Goal: Task Accomplishment & Management: Use online tool/utility

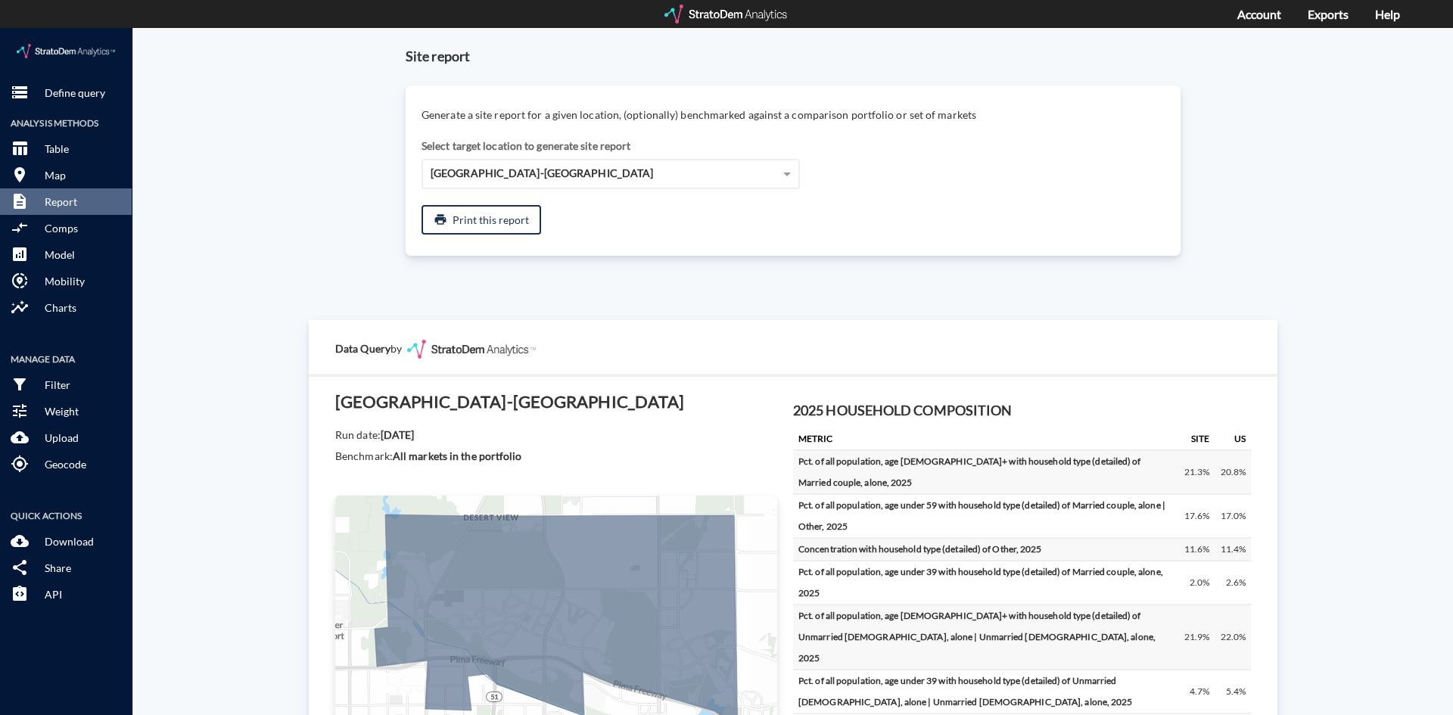
scroll to position [2532, 0]
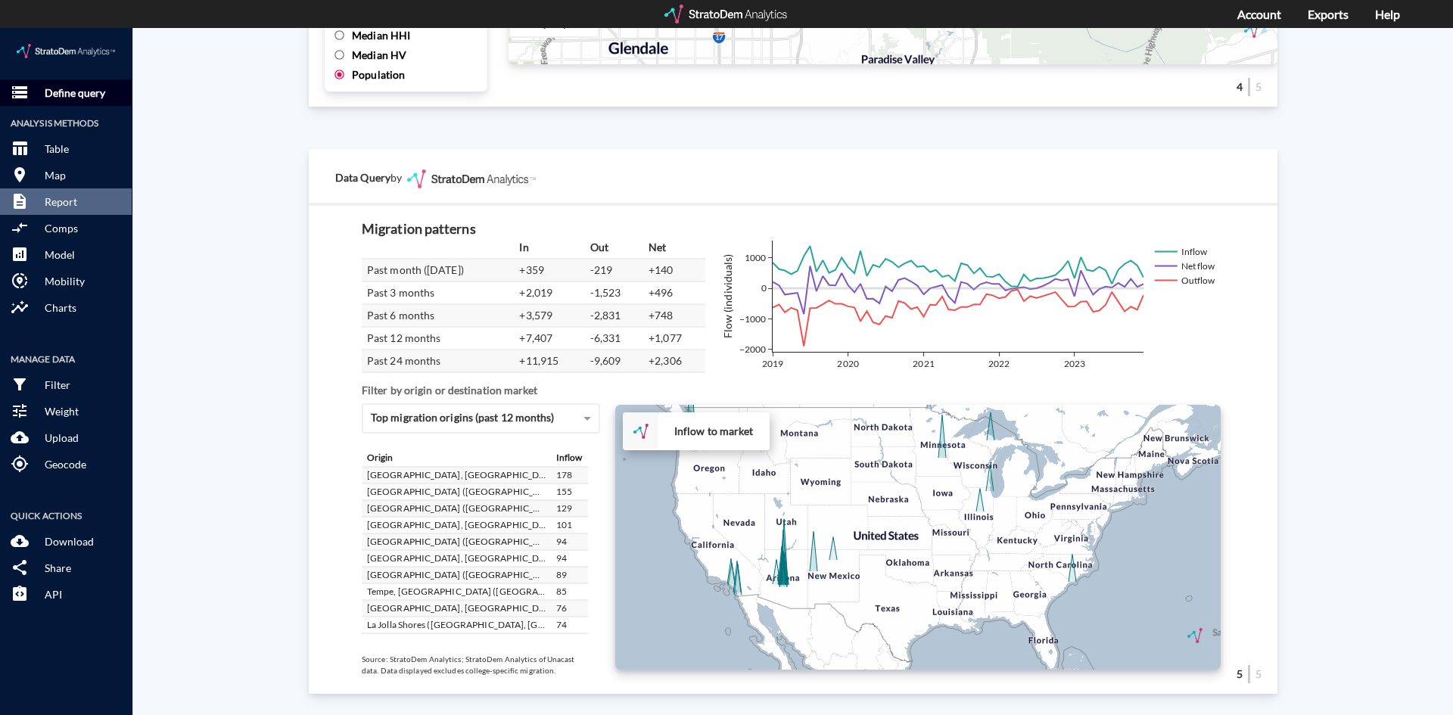
click p "Define query"
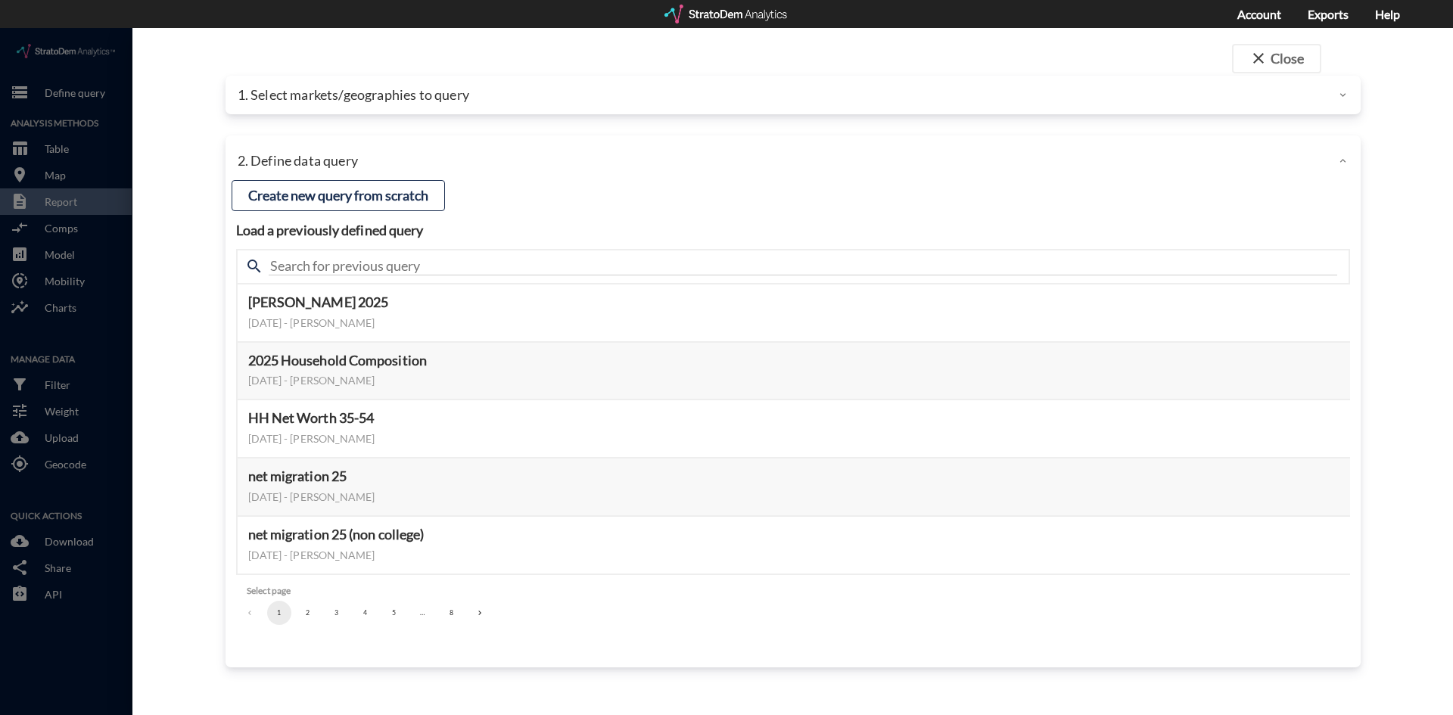
click p "1. Select markets/geographies to query"
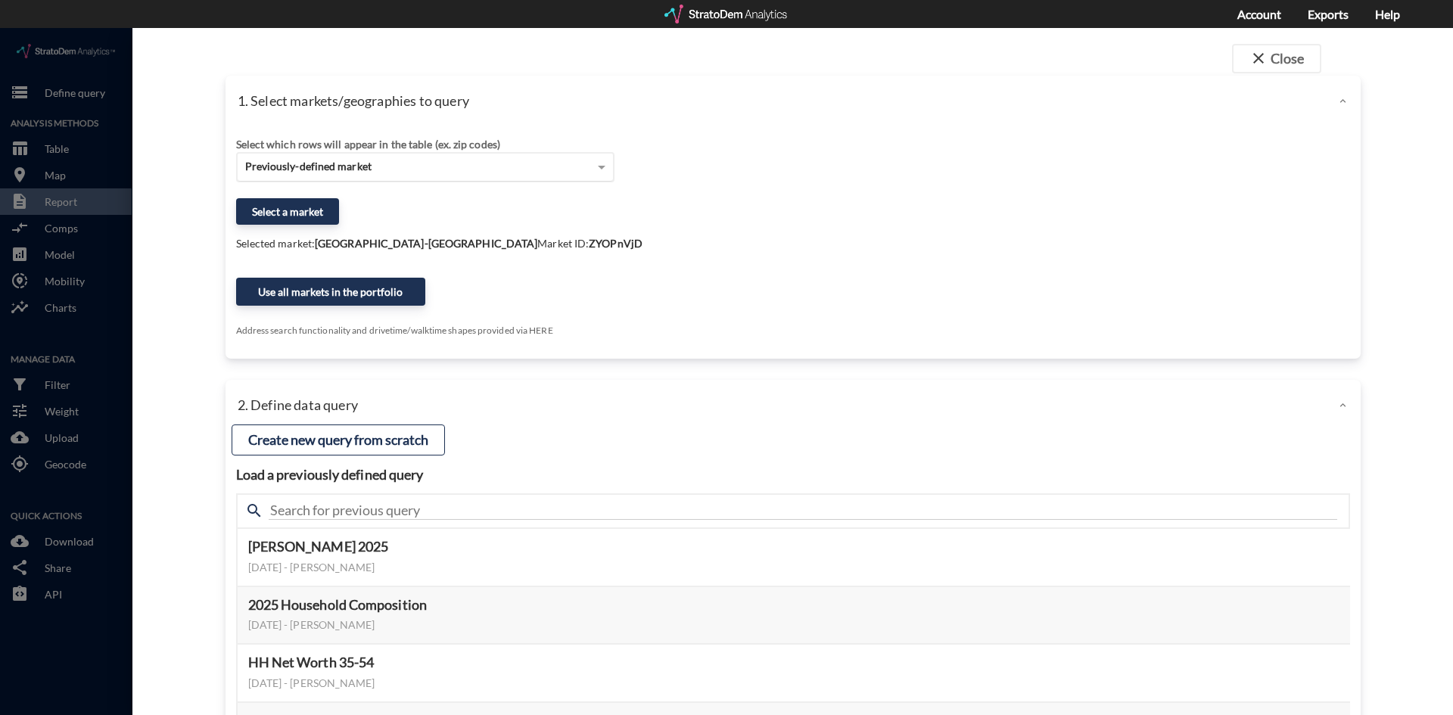
click span "Previously-defined market"
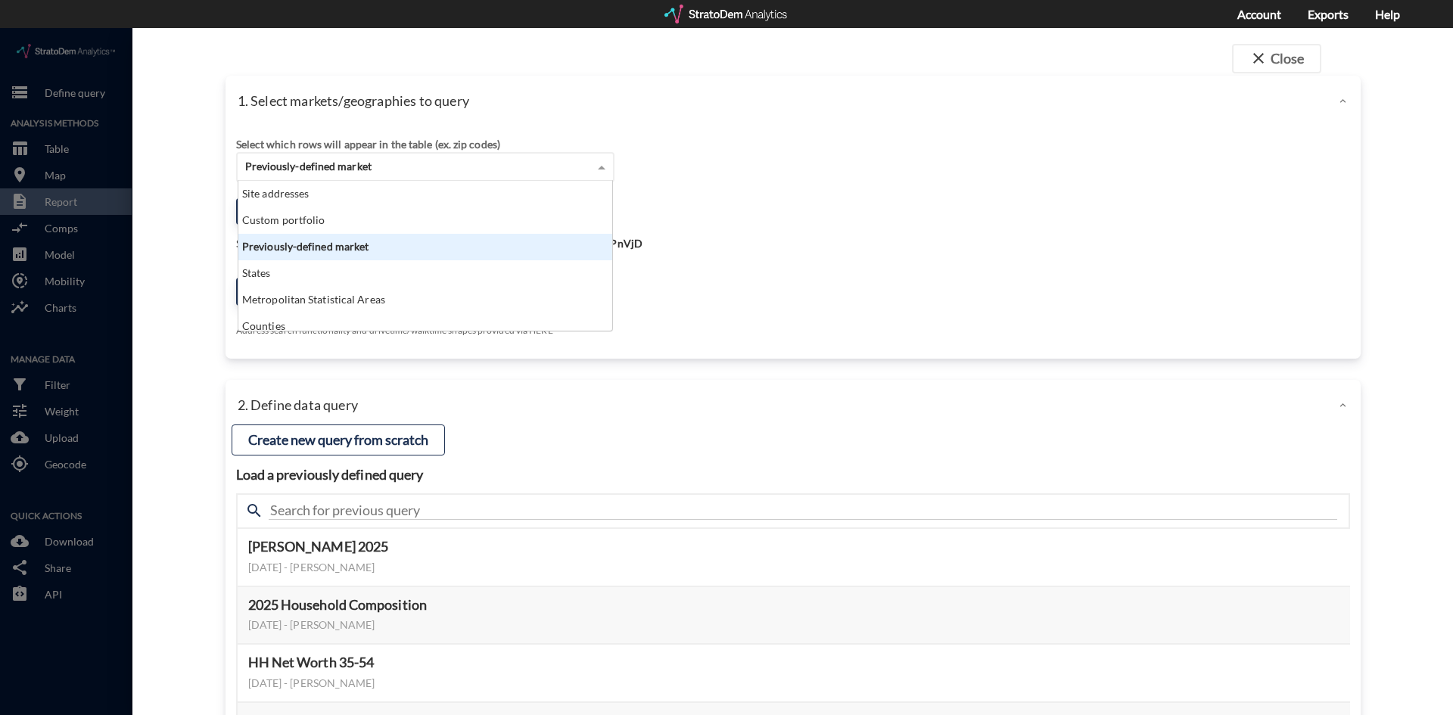
scroll to position [138, 365]
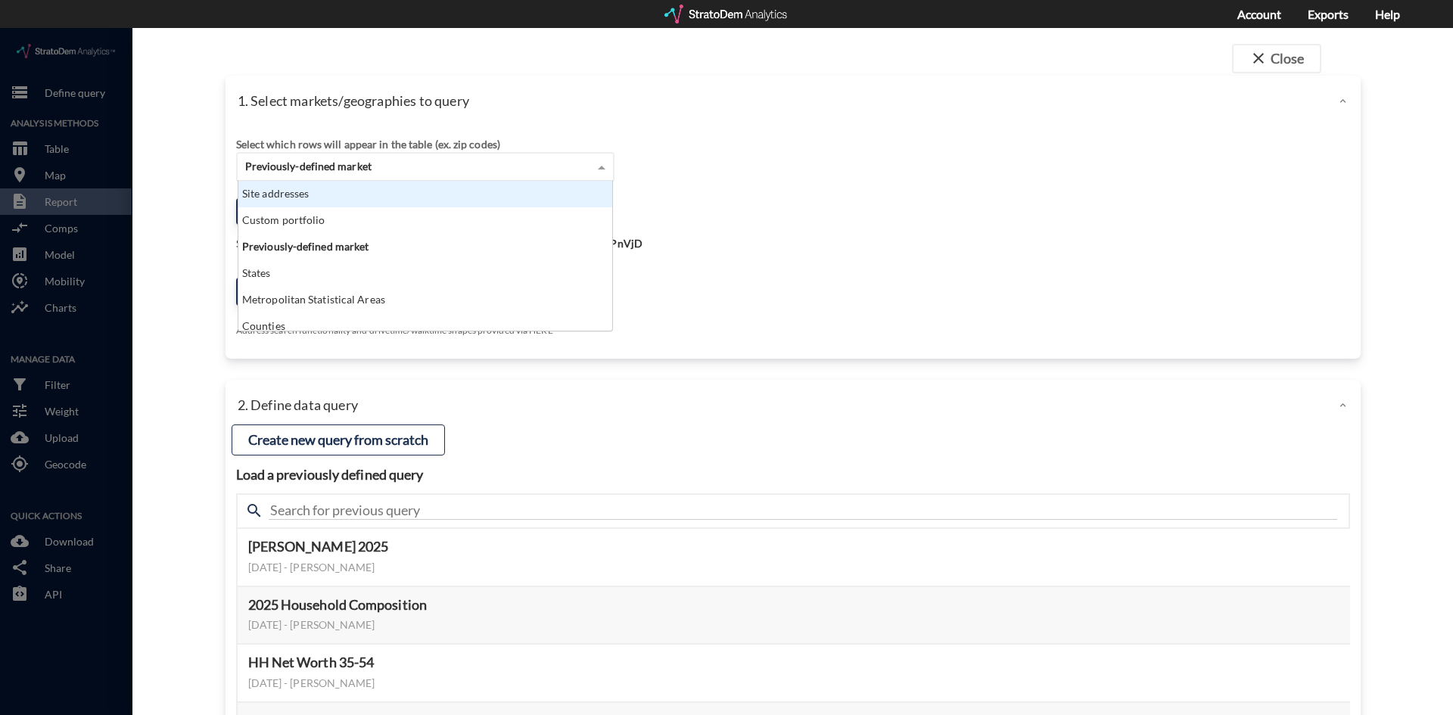
click div "Site addresses"
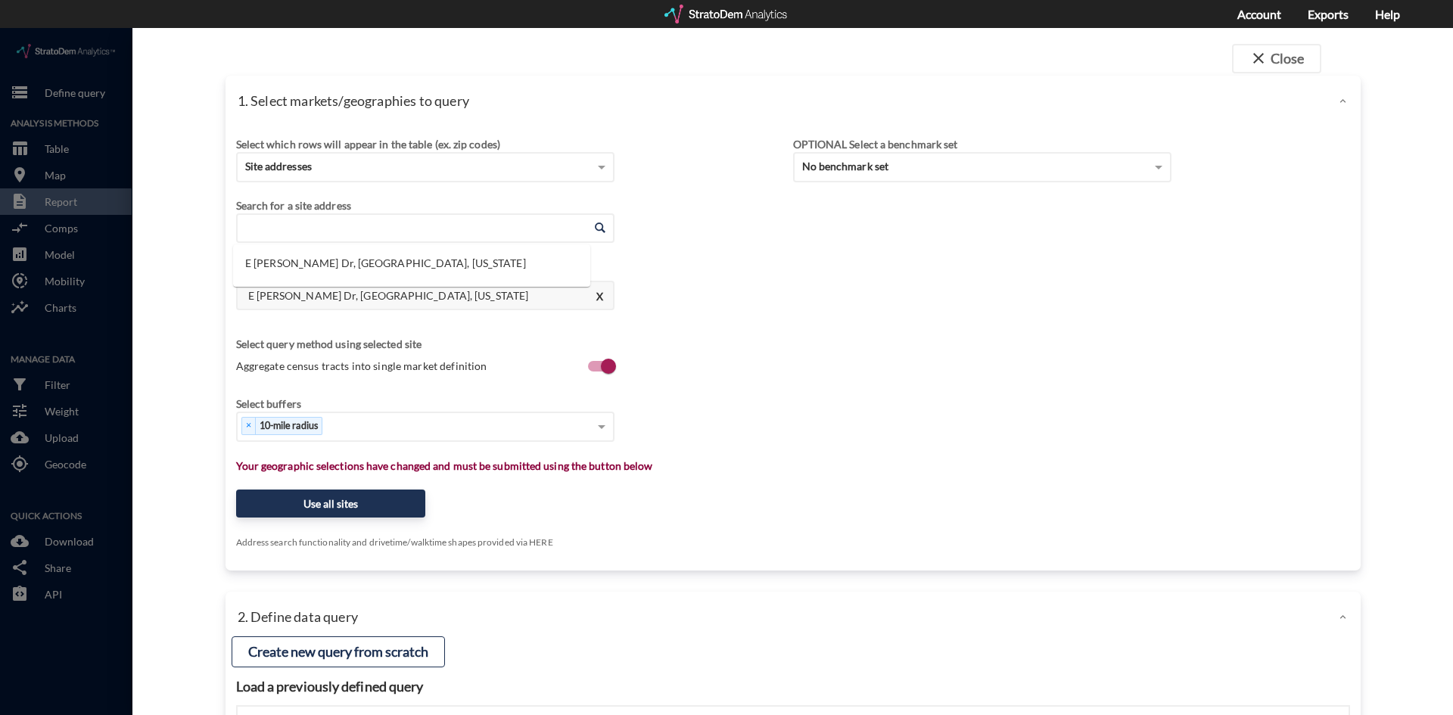
click input "Enter an address"
click li "E [PERSON_NAME] Dr, [GEOGRAPHIC_DATA], [US_STATE]"
type input "E [PERSON_NAME] Dr, [GEOGRAPHIC_DATA], [US_STATE]"
click div "Select which rows will appear in the table (ex. zip codes) Site addresses Selec…"
click div "Select..."
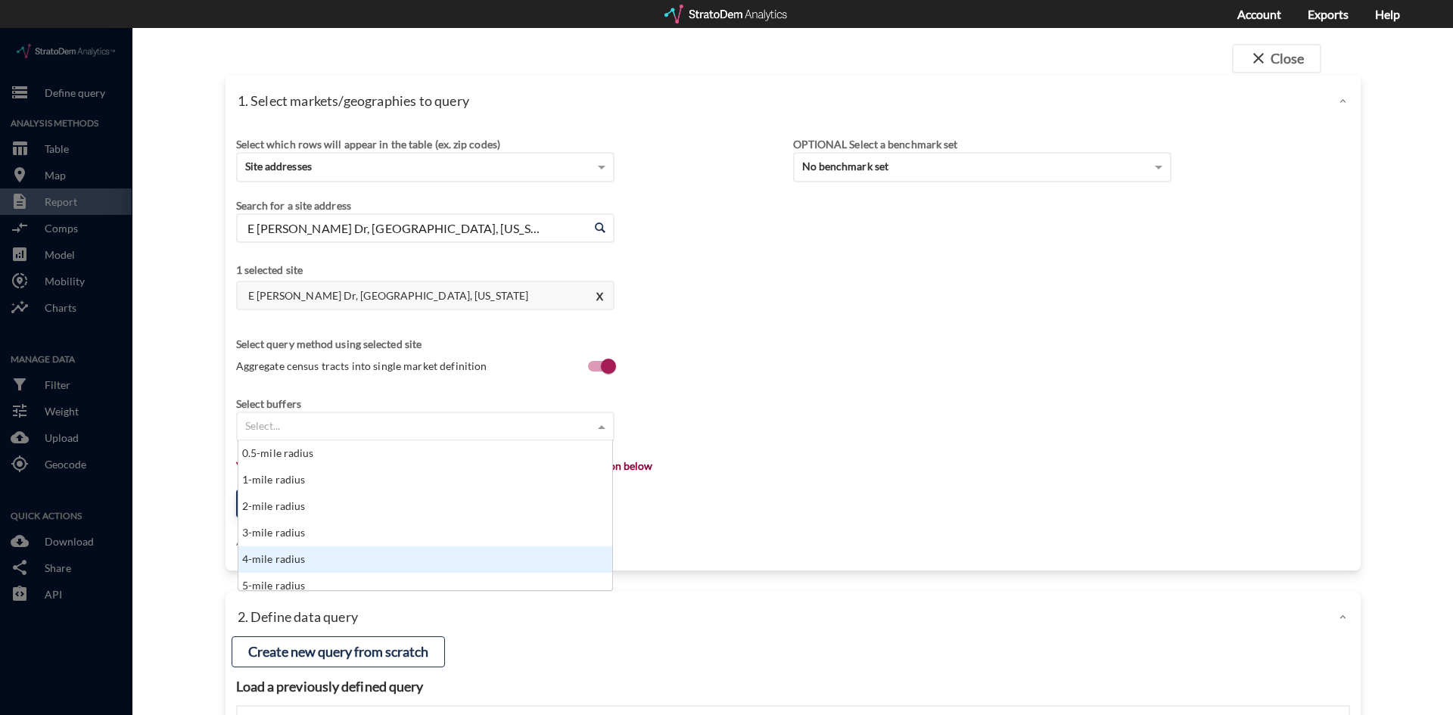
scroll to position [8, 0]
click div "5-mile radius"
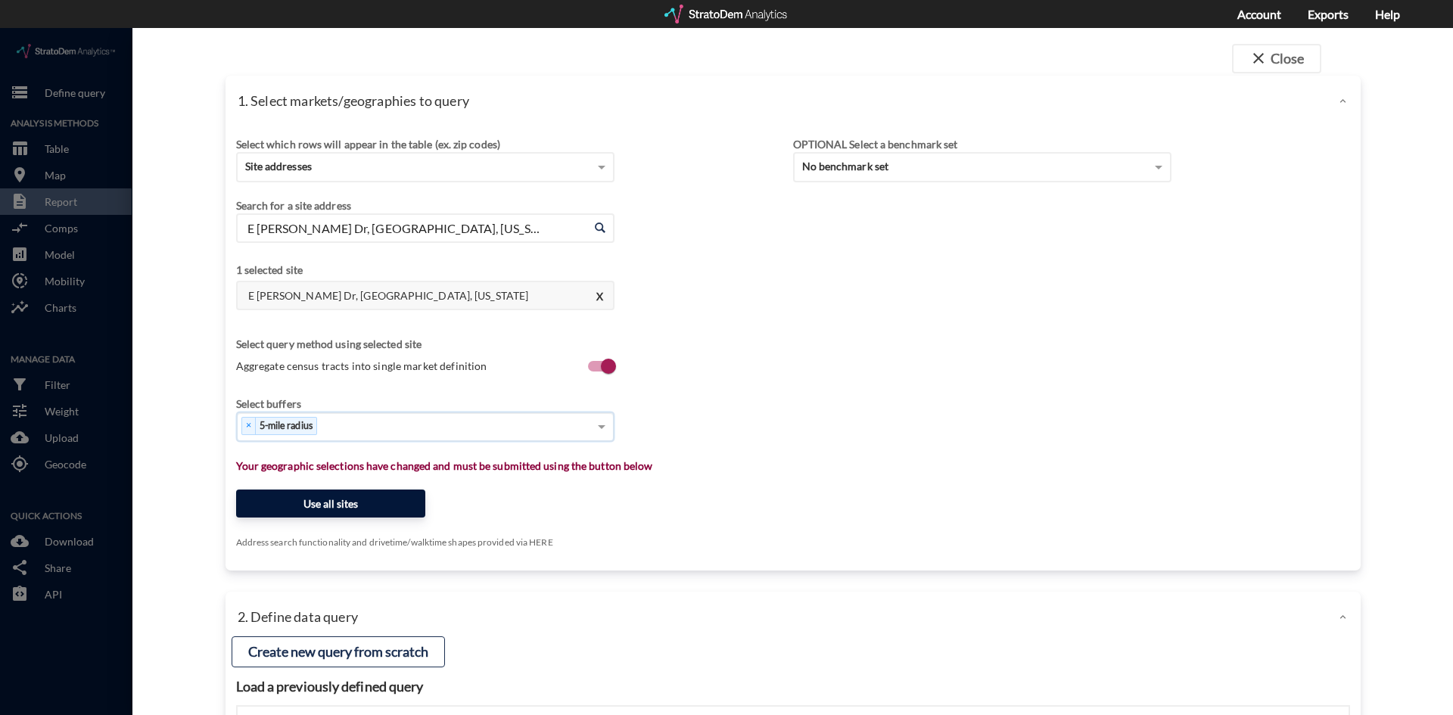
click button "Use all sites"
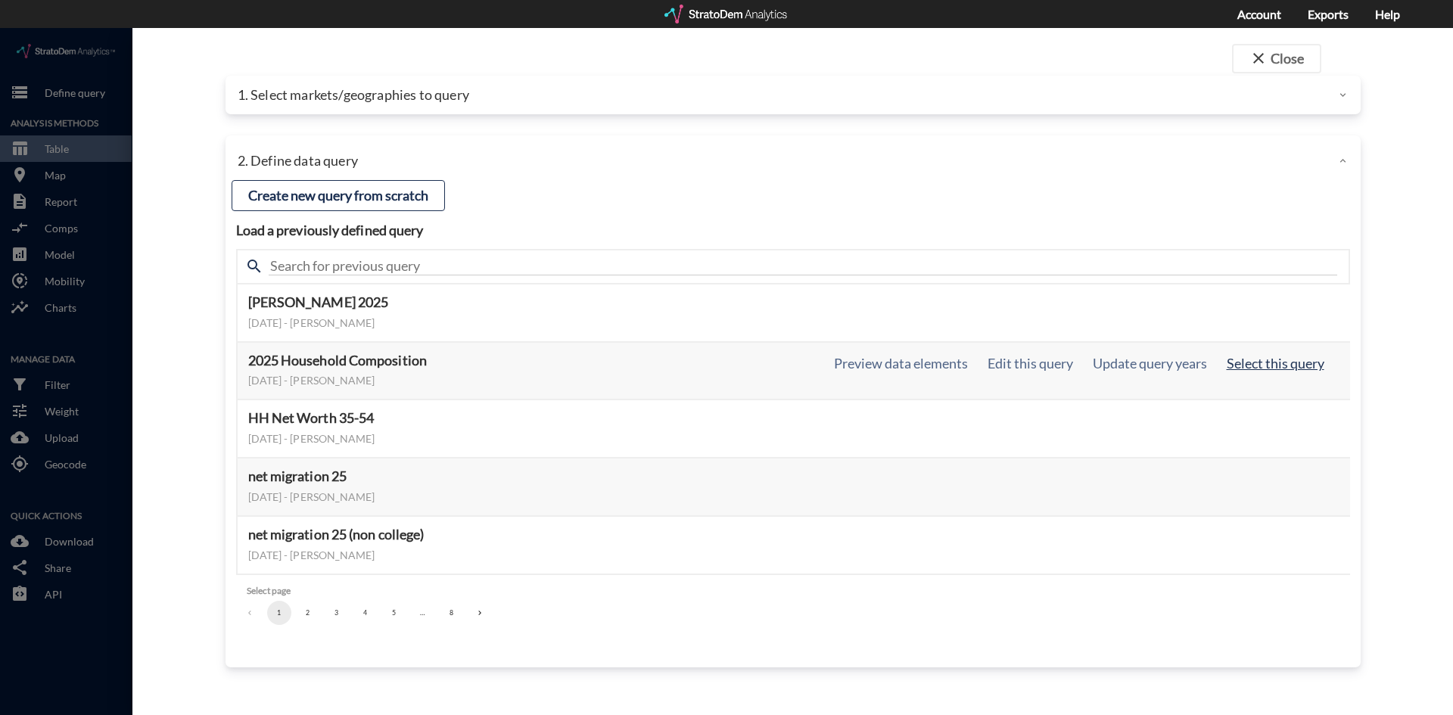
click button "Select this query"
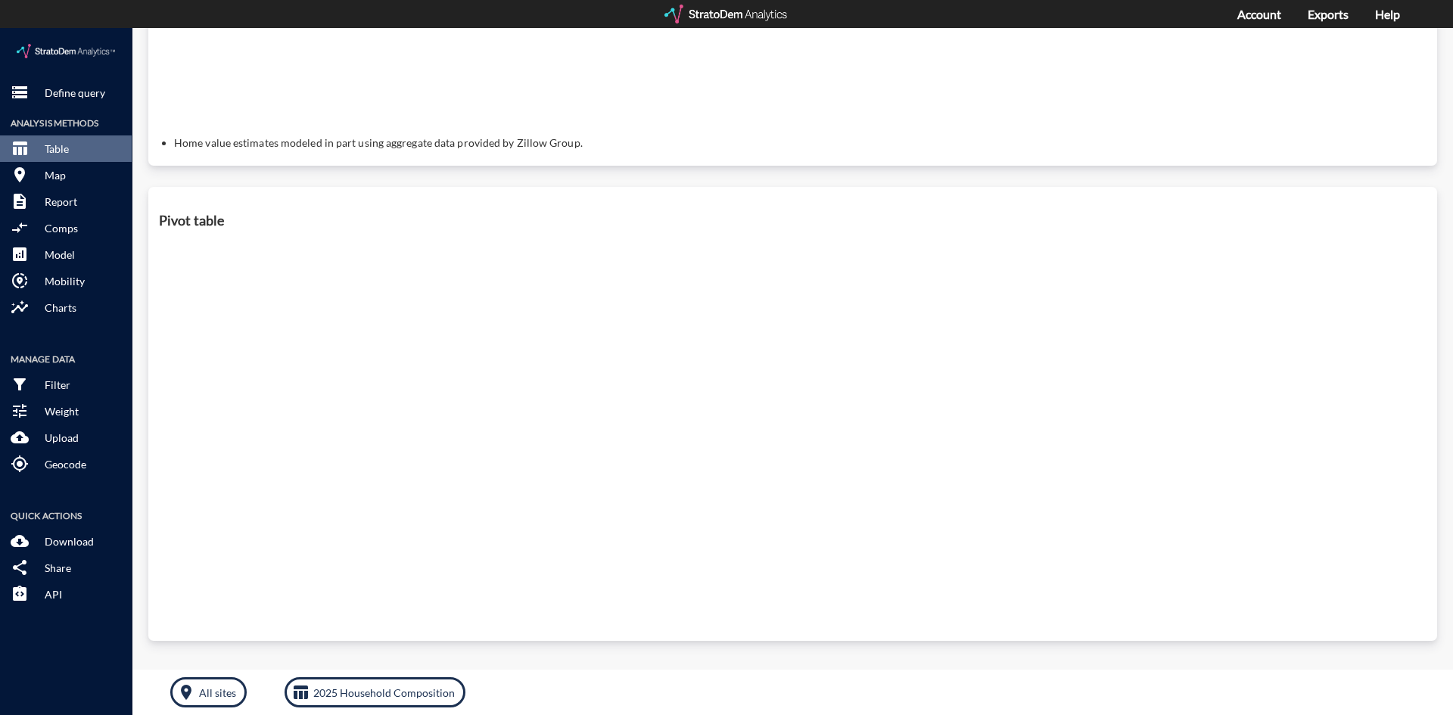
scroll to position [412, 0]
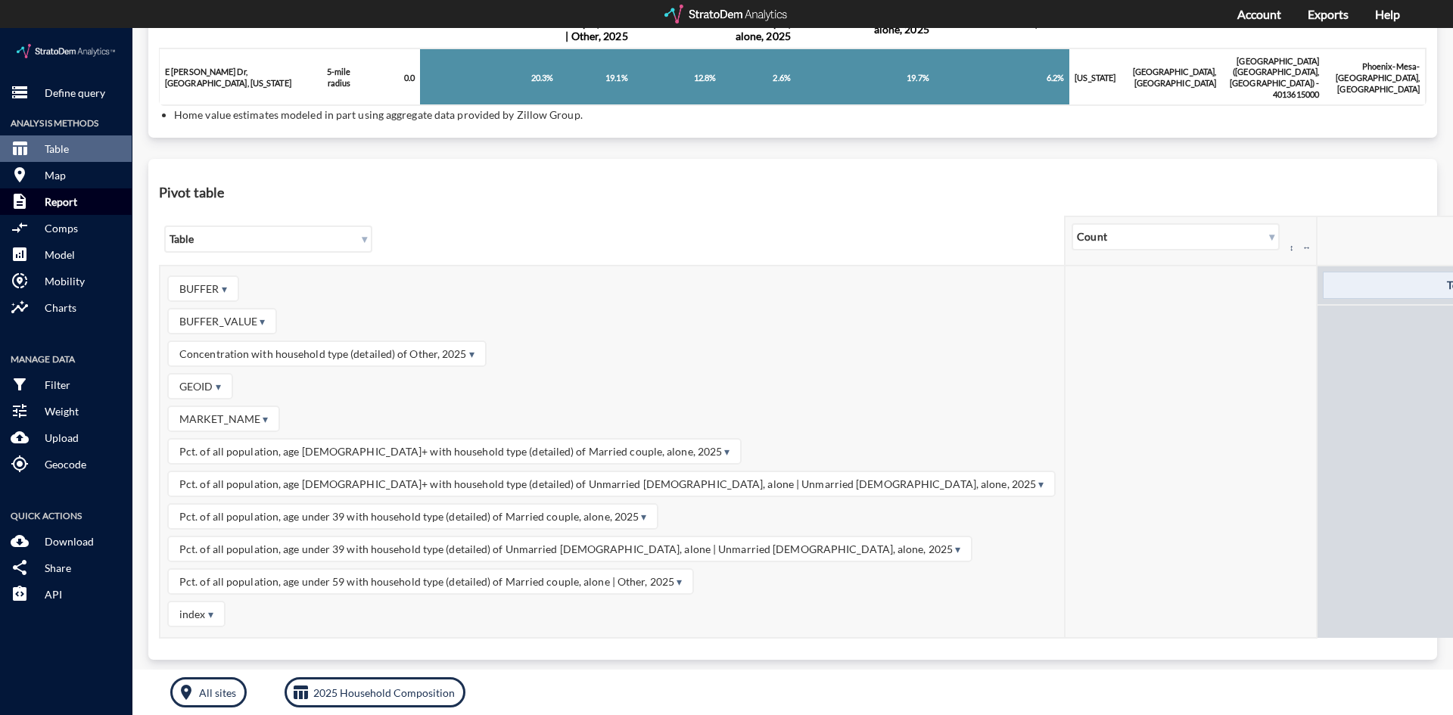
click p "Report"
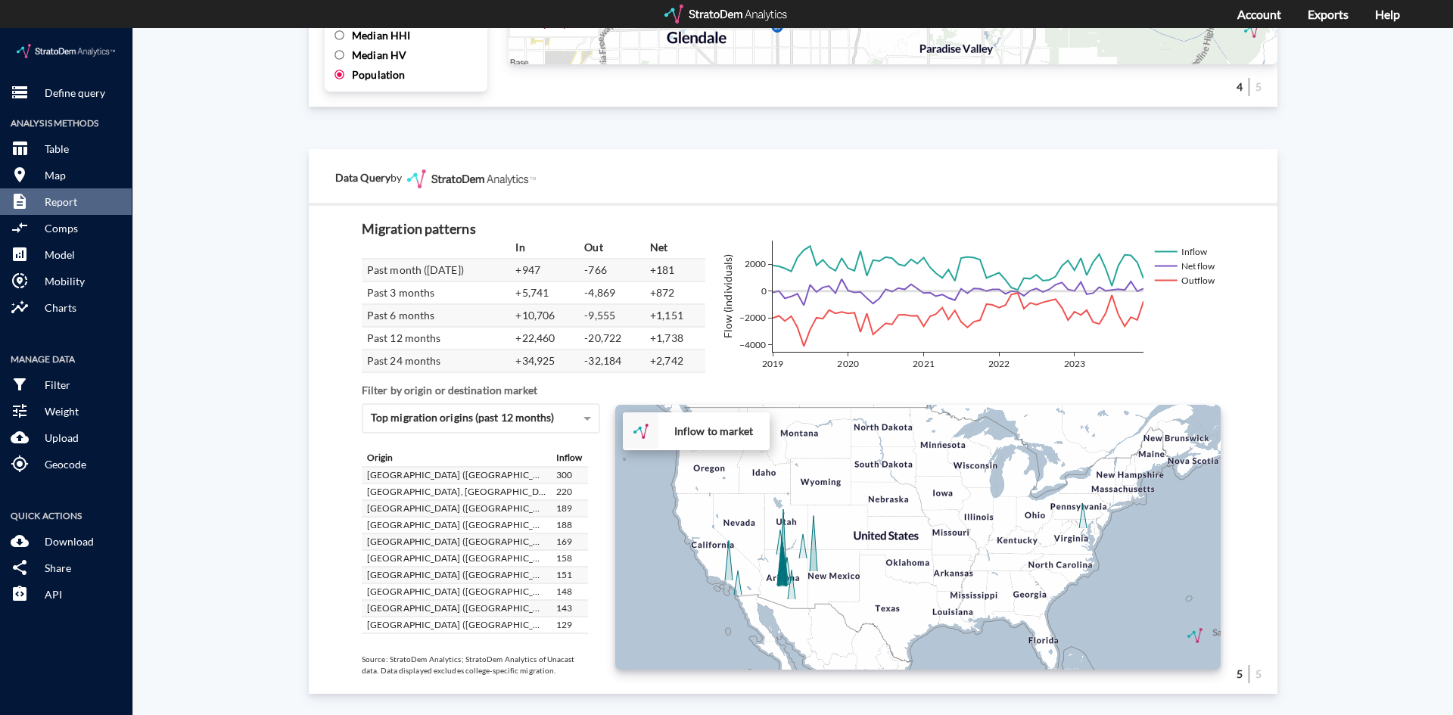
click div "+ − Inflow to market CUSTOMIZE DATA Draw a polygon Draw a rectangle Draw a mark…"
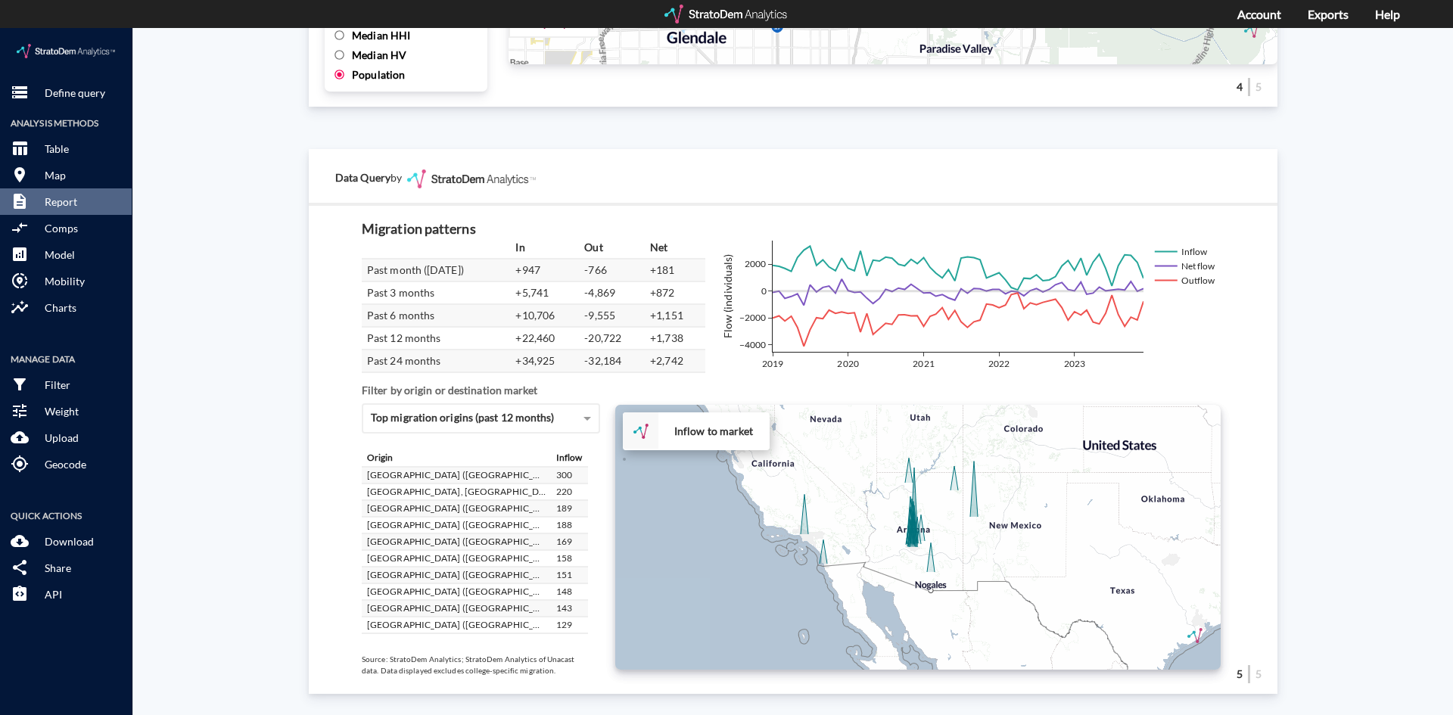
drag, startPoint x: 794, startPoint y: 528, endPoint x: 956, endPoint y: 463, distance: 175.2
click div "+ − Inflow to market CUSTOMIZE DATA Draw a polygon Draw a rectangle Draw a mark…"
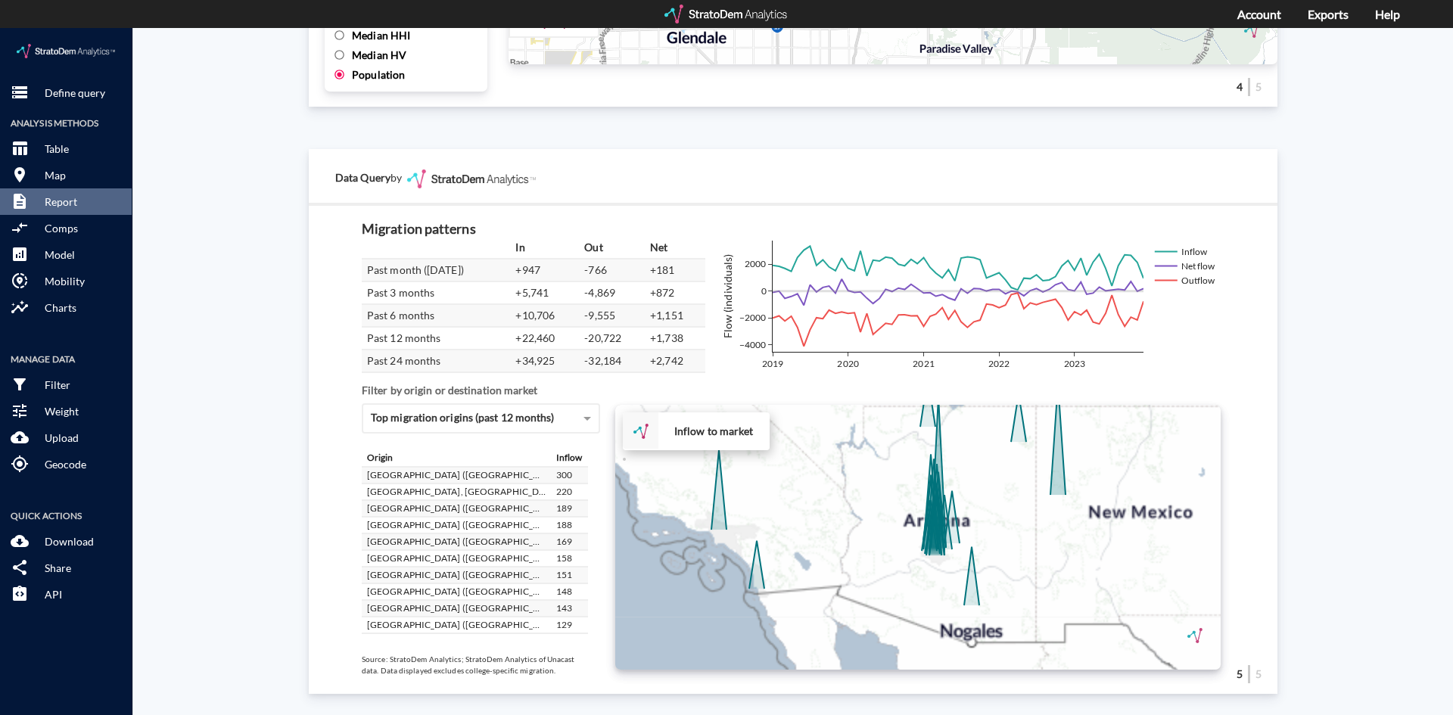
click div "+ − Inflow to market CUSTOMIZE DATA Draw a polygon Draw a rectangle Draw a mark…"
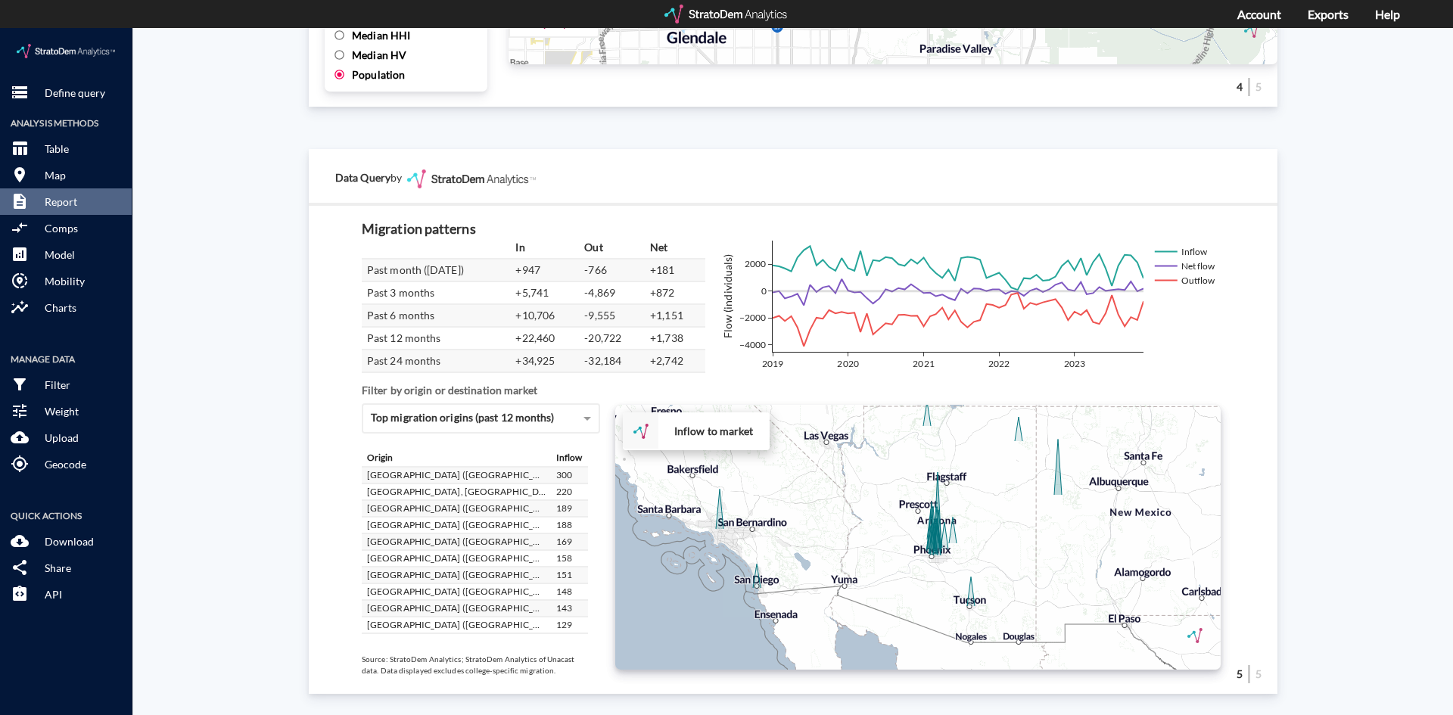
click div "+ − Inflow to market CUSTOMIZE DATA Draw a polygon Draw a rectangle Draw a mark…"
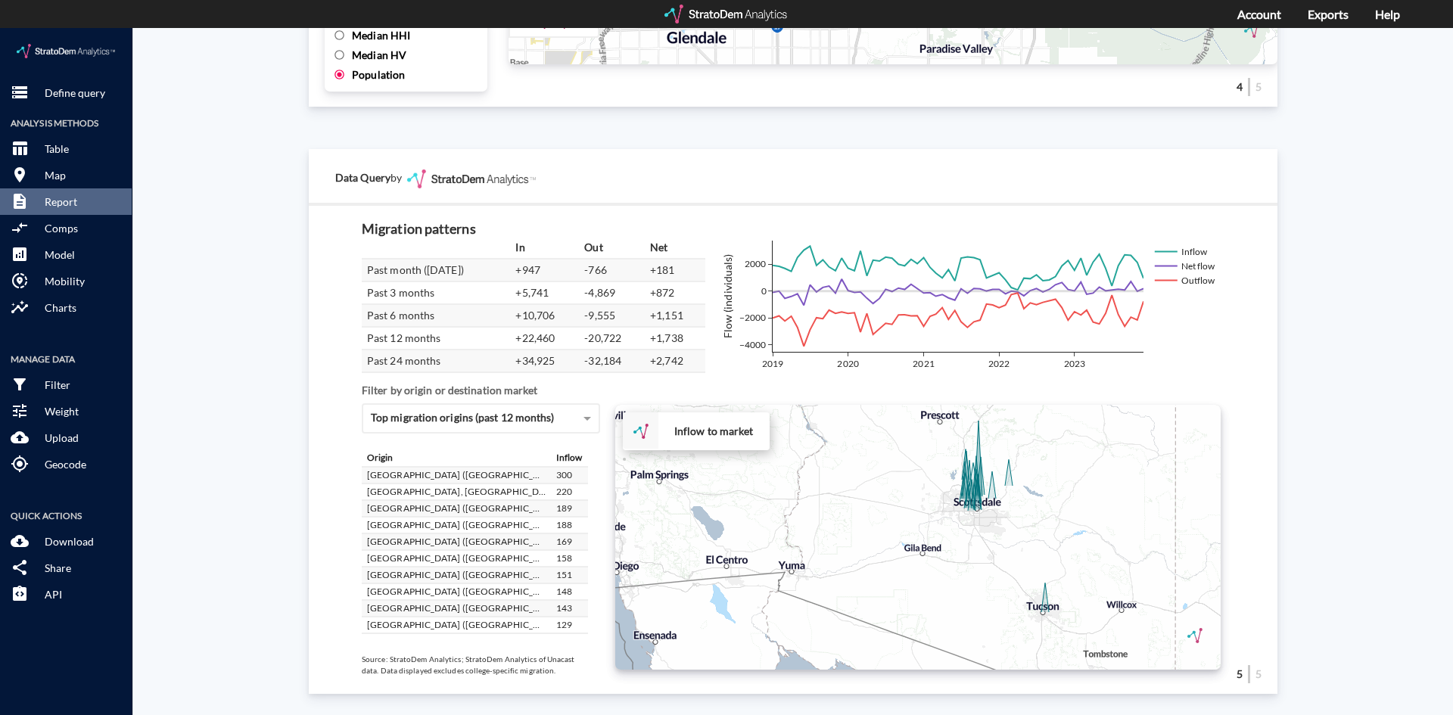
drag, startPoint x: 949, startPoint y: 500, endPoint x: 1046, endPoint y: 440, distance: 113.8
click div "+ − Inflow to market CUSTOMIZE DATA Draw a polygon Draw a rectangle Draw a mark…"
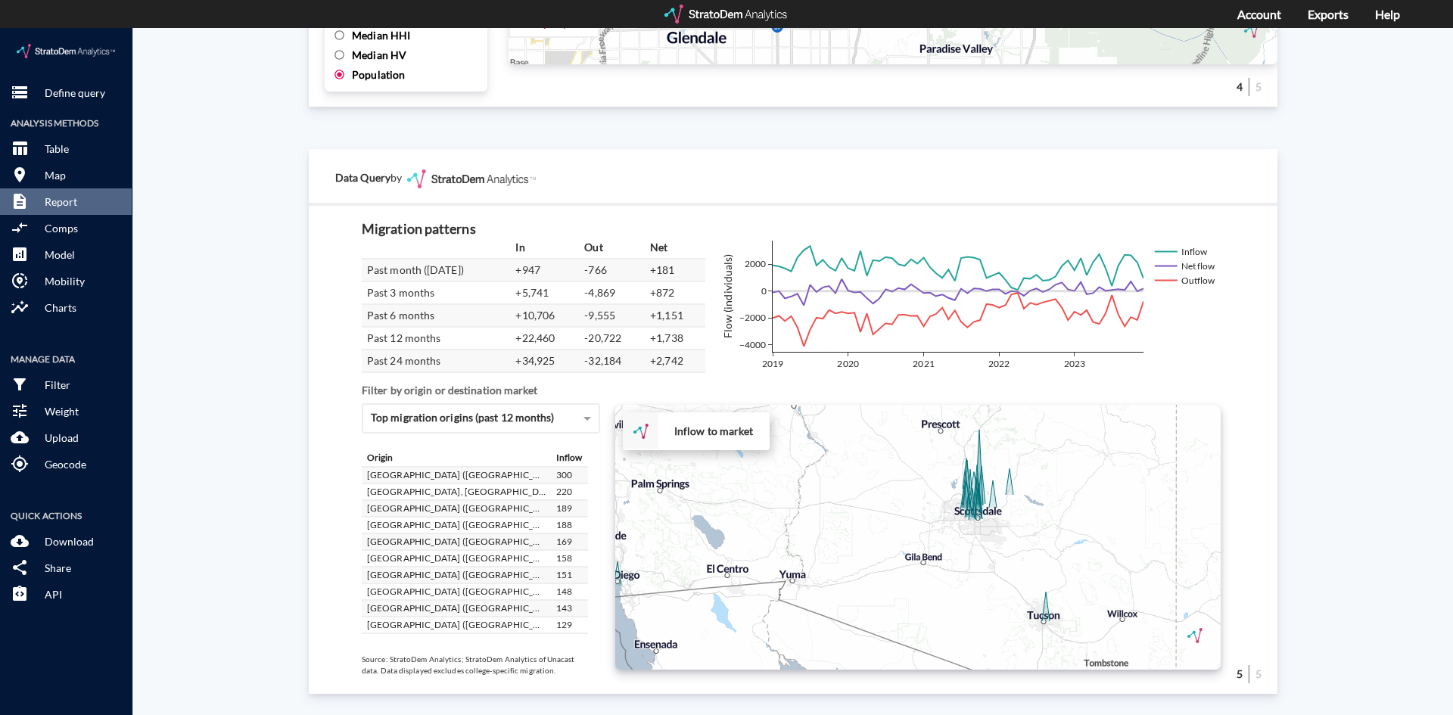
click div "+ − Inflow to market CUSTOMIZE DATA Draw a polygon Draw a rectangle Draw a mark…"
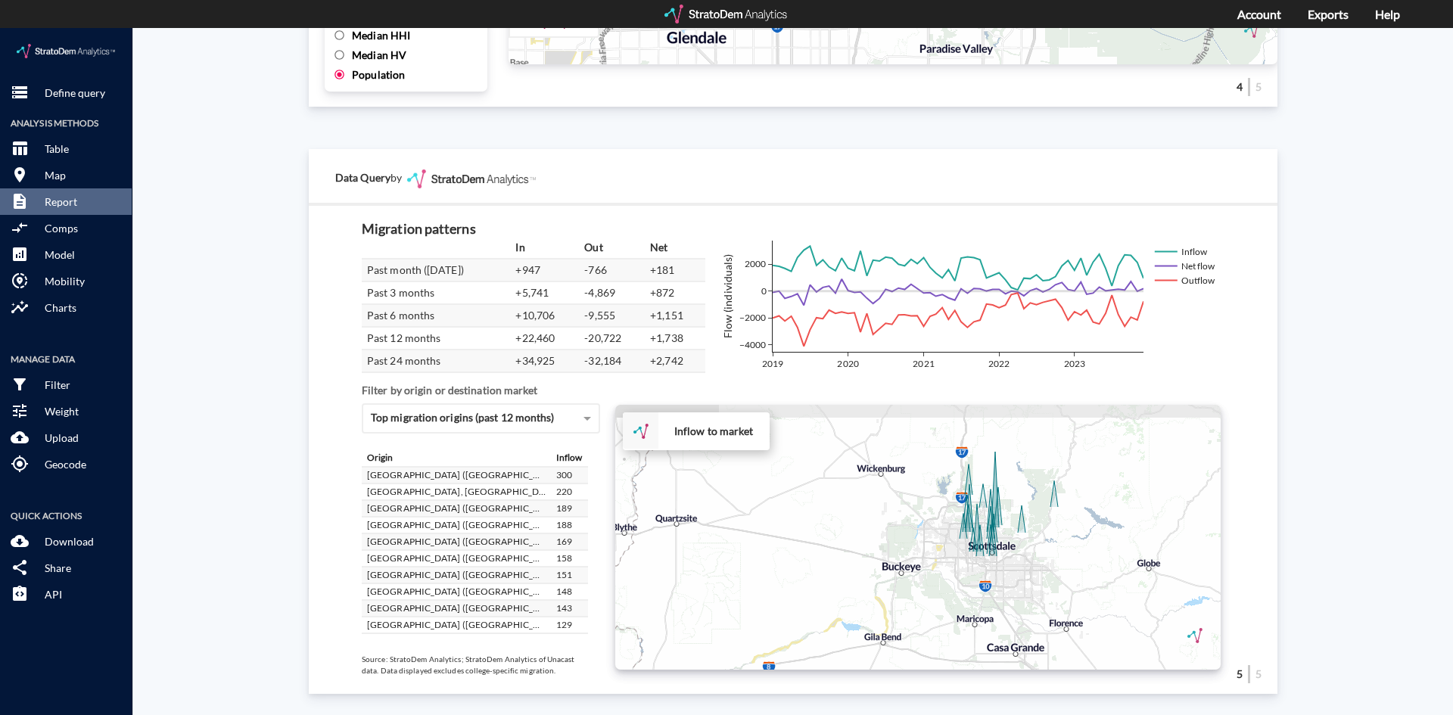
drag, startPoint x: 952, startPoint y: 494, endPoint x: 949, endPoint y: 550, distance: 56.0
click div "+ − Inflow to market CUSTOMIZE DATA Draw a polygon Draw a rectangle Draw a mark…"
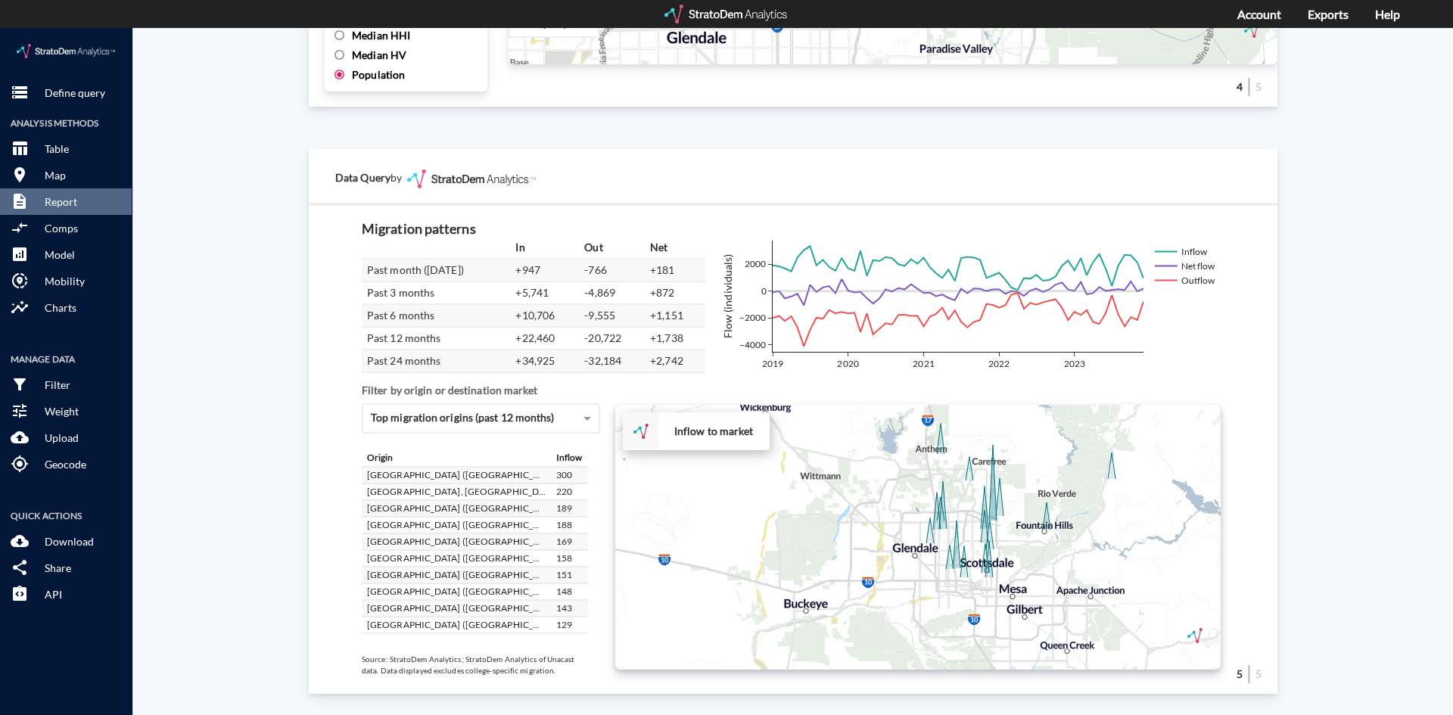
drag, startPoint x: 1032, startPoint y: 490, endPoint x: 1067, endPoint y: 514, distance: 42.0
click div "+ − Inflow to market CUSTOMIZE DATA Draw a polygon Draw a rectangle Draw a mark…"
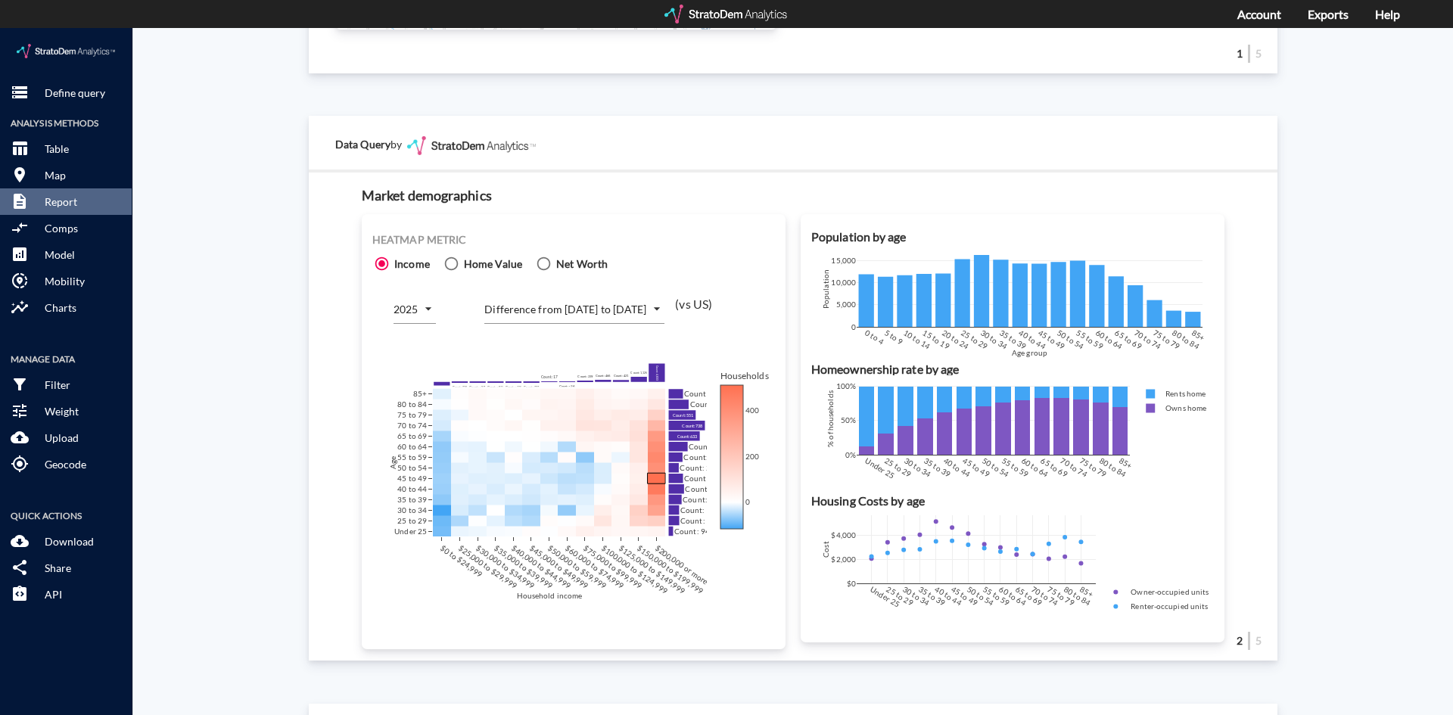
scroll to position [792, 0]
click body "/vantagepoint/us/-1 storage Define query Analysis Methods table_chart Table roo…"
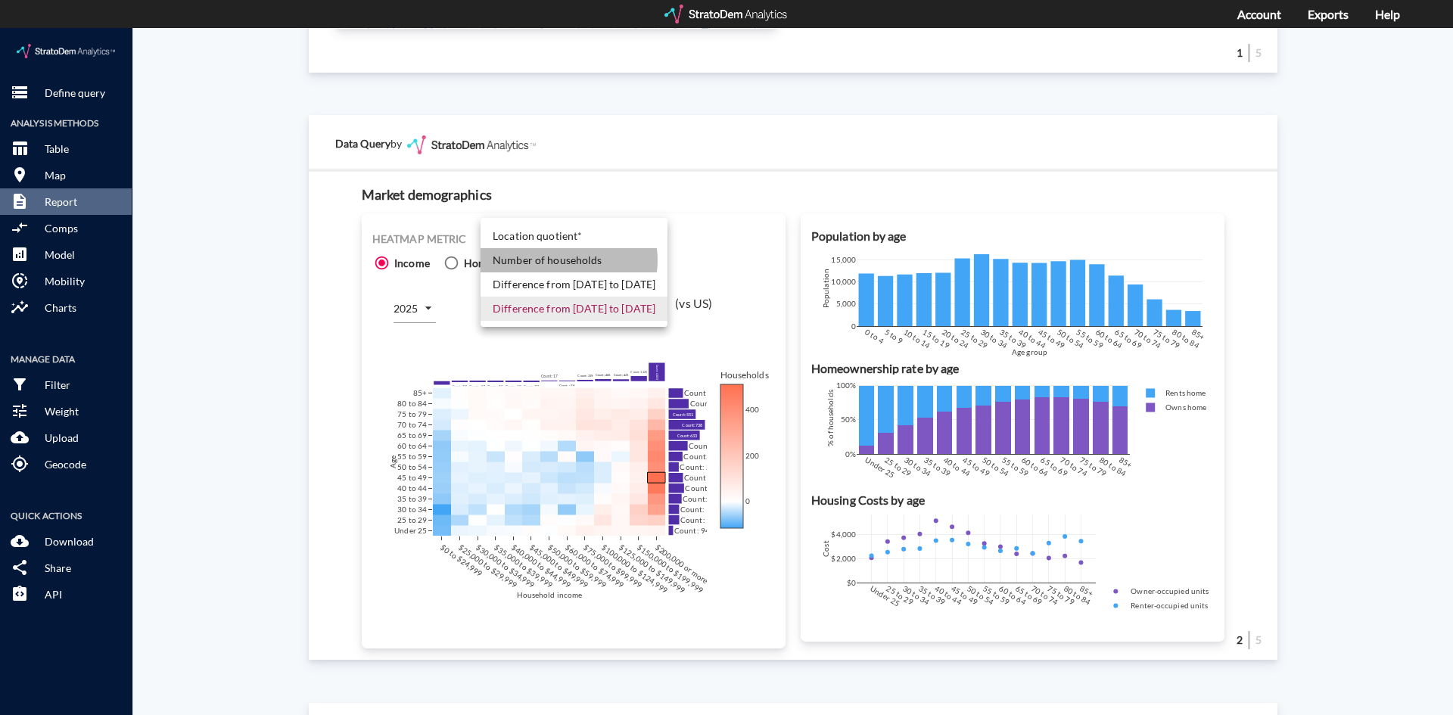
click li "Number of households"
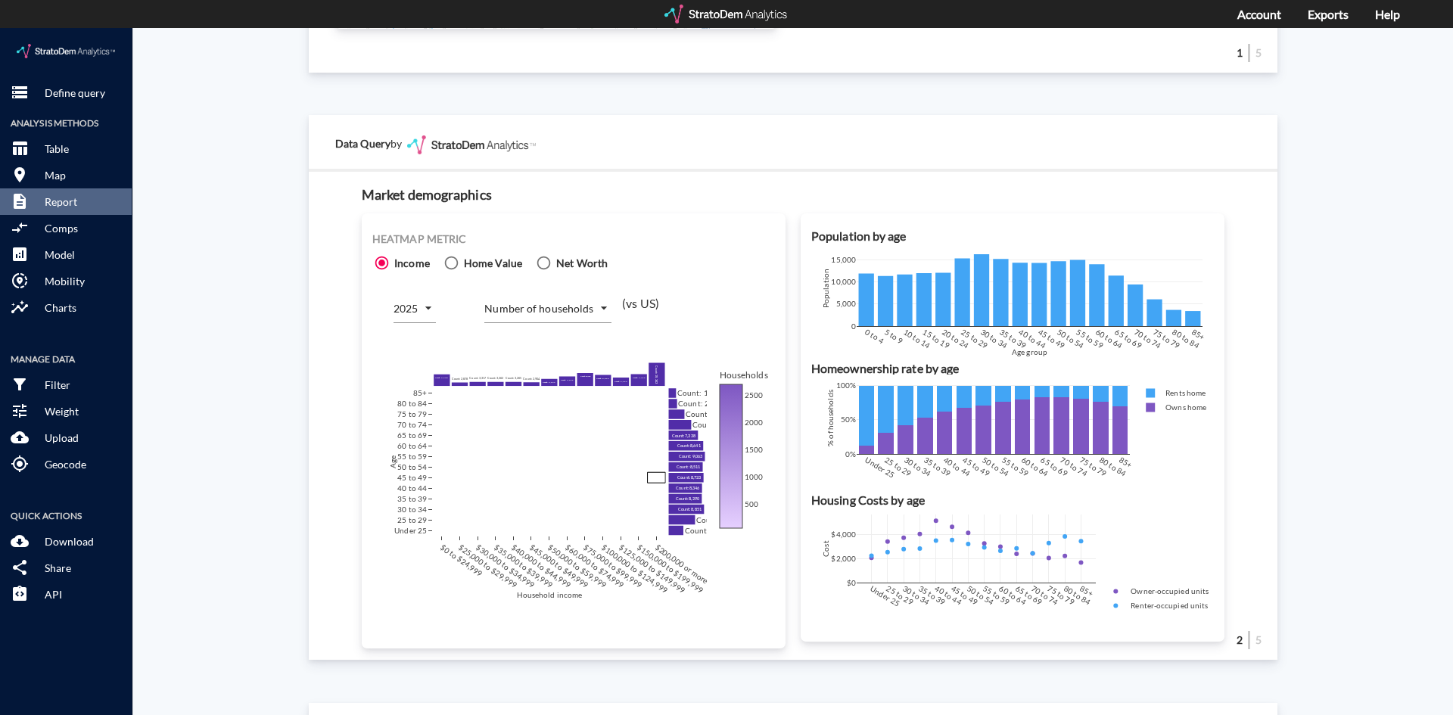
click body "/vantagepoint/us/-1 storage Define query Analysis Methods table_chart Table roo…"
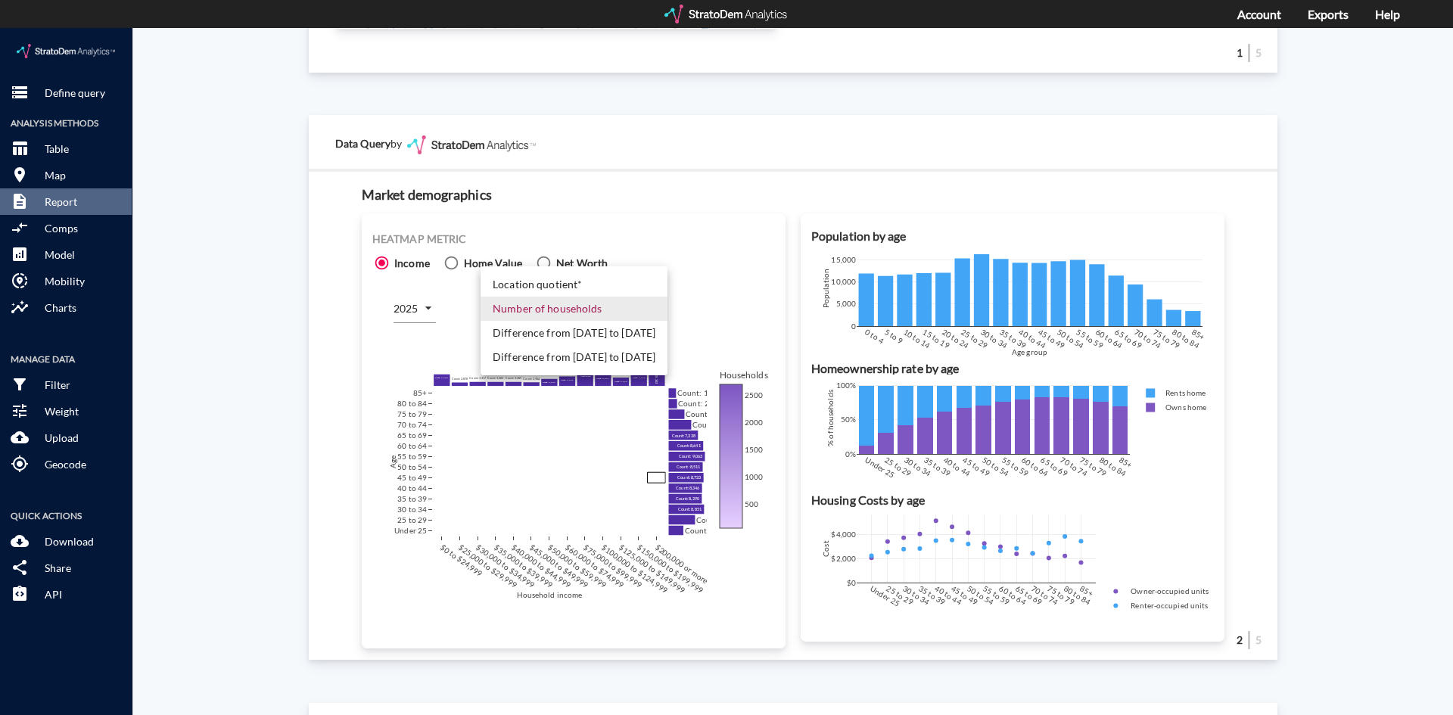
click li "Difference from [DATE] to [DATE]"
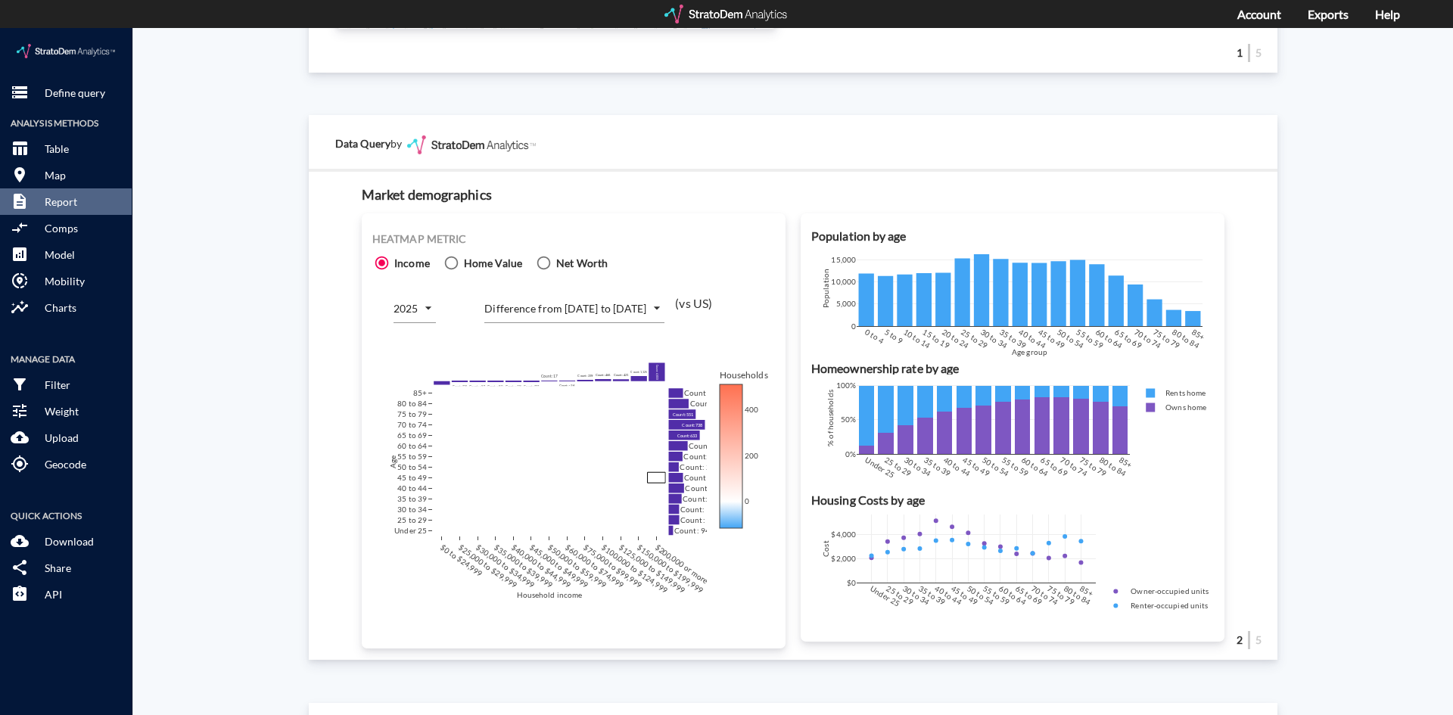
click body "/vantagepoint/us/-1 storage Define query Analysis Methods table_chart Table roo…"
click li "Number of households"
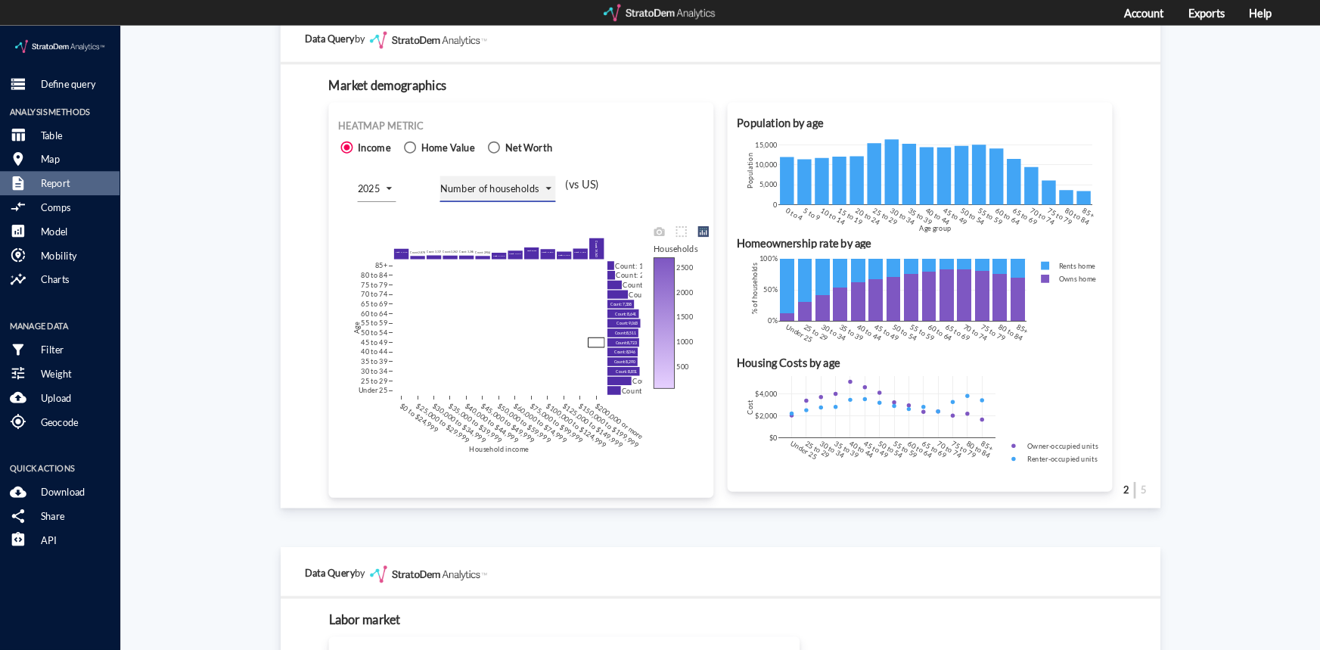
scroll to position [943, 0]
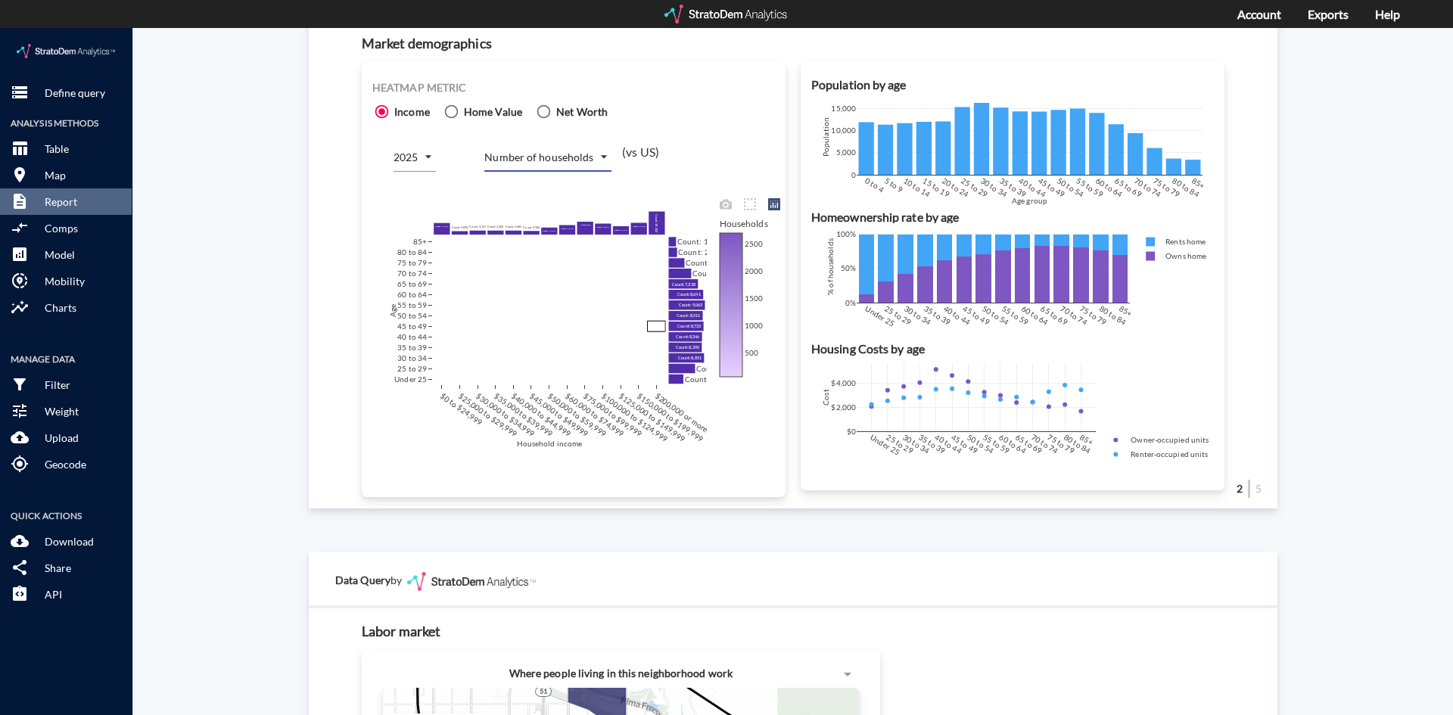
click div "$0 to $24,999 $25,000 to $29,999 $30,000 to $34,999 $35,000 to $39,999 $40,000 …"
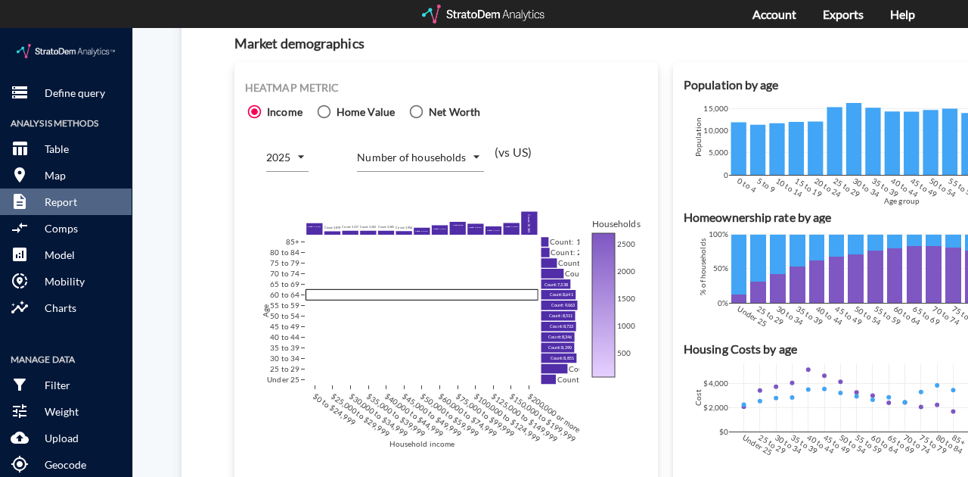
click body "/vantagepoint/us/-1 storage Define query Analysis Methods table_chart Table roo…"
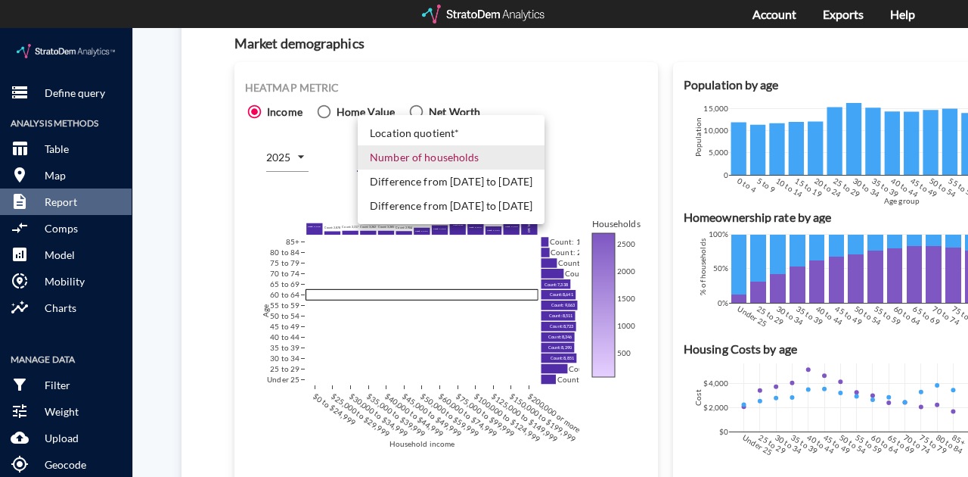
click li "Difference from [DATE] to [DATE]"
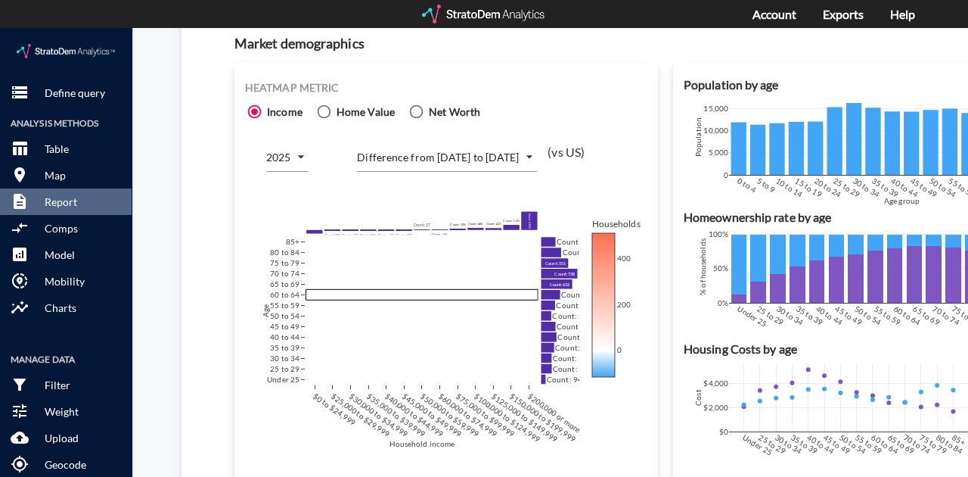
click body "/vantagepoint/us/-1 storage Define query Analysis Methods table_chart Table roo…"
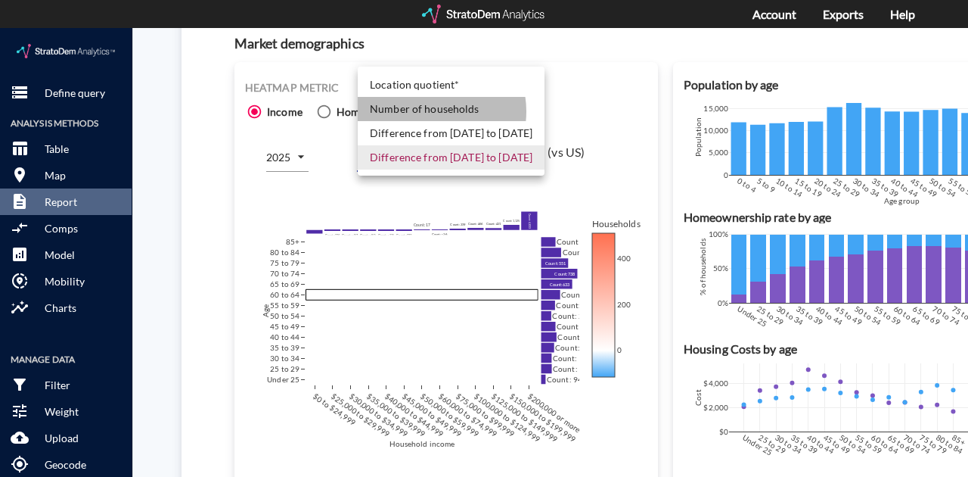
click li "Number of households"
type input "COUNT"
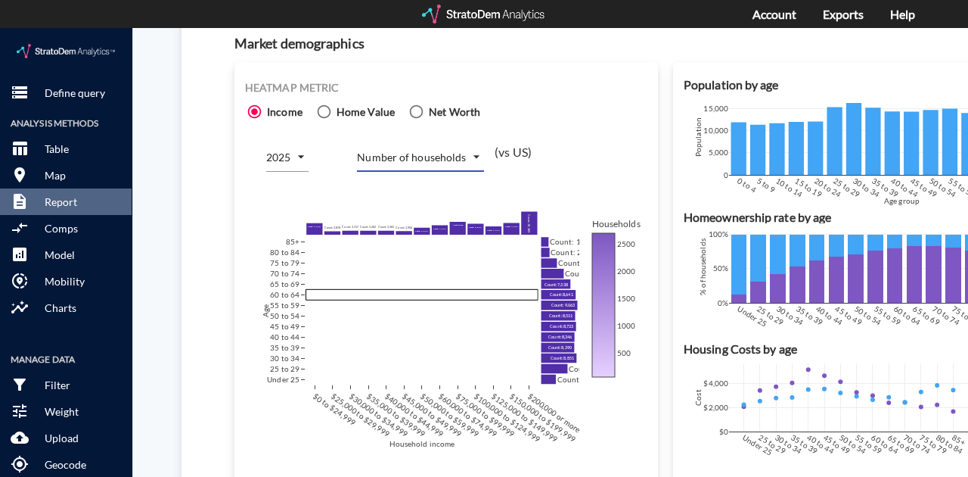
click div "Heatmap metric Income Home Value Net Worth 2025 2025 Number of households COUNT…"
click body "/vantagepoint/us/-1 storage Define query Analysis Methods table_chart Table roo…"
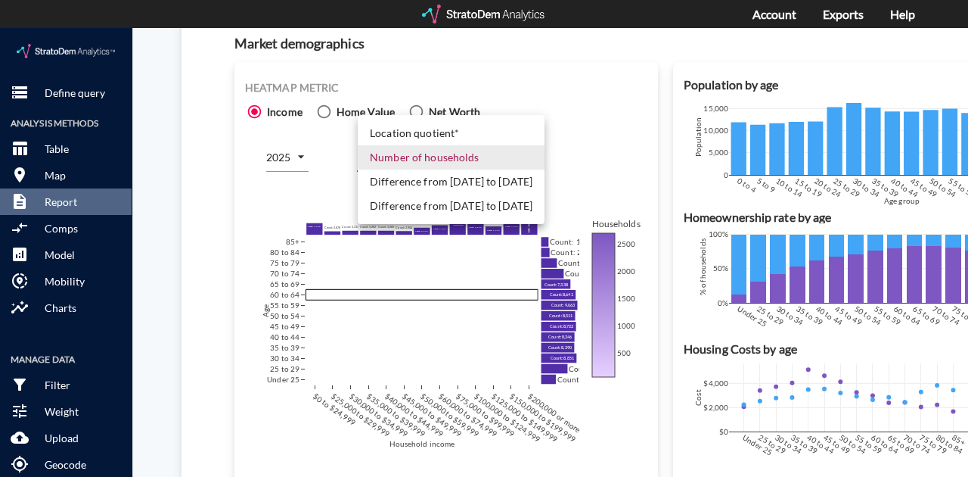
click div
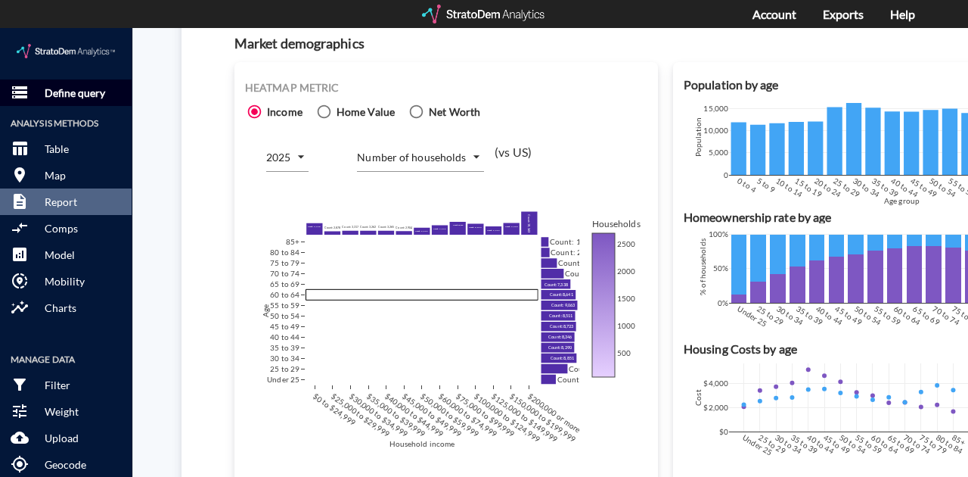
click p "Define query"
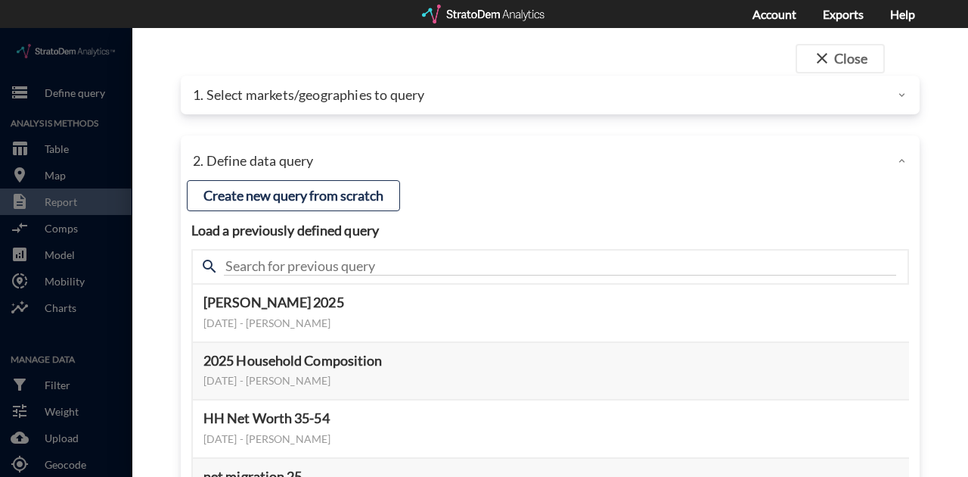
click p "1. Select markets/geographies to query"
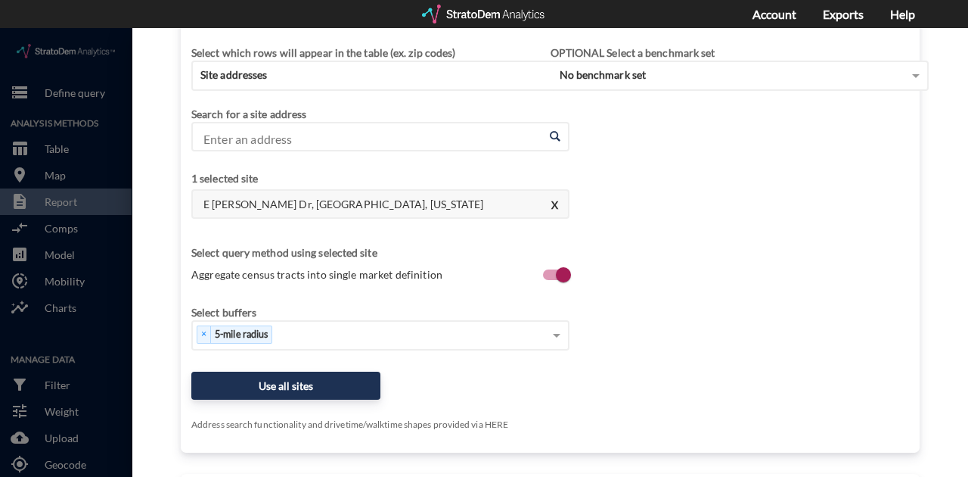
scroll to position [101, 0]
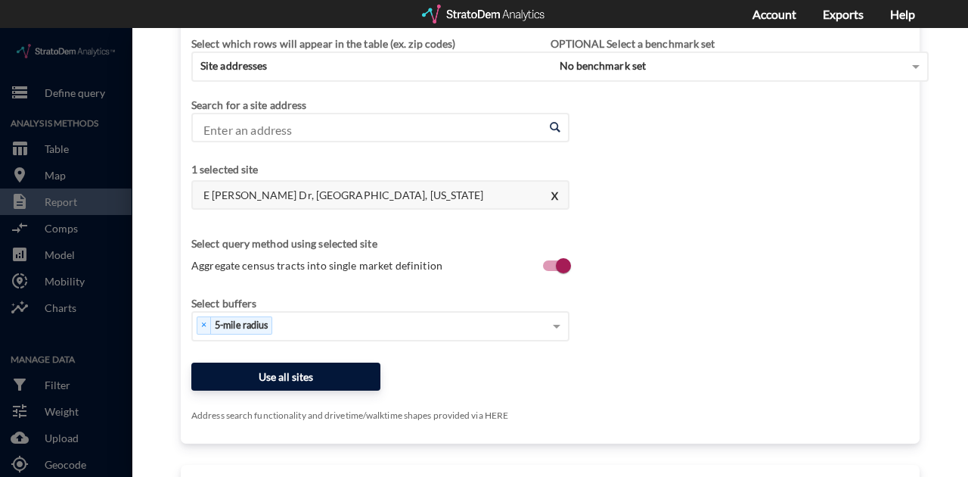
click button "Use all sites"
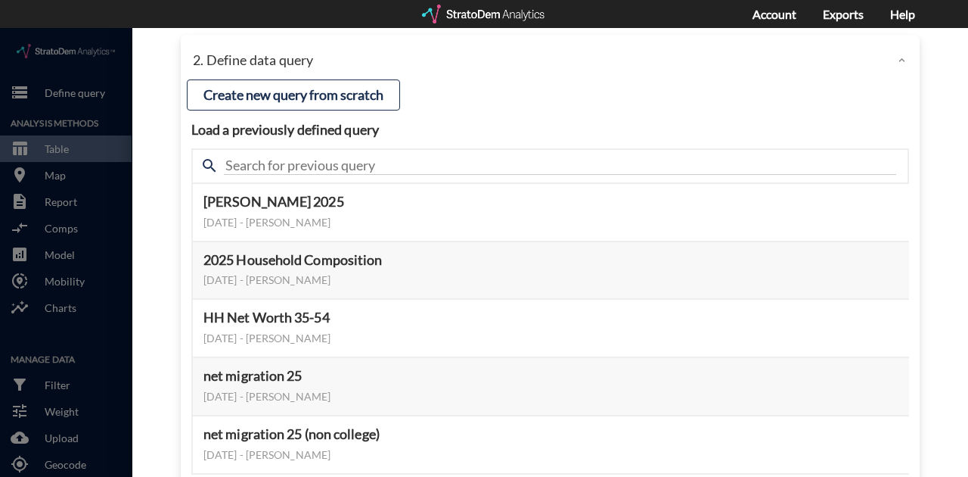
scroll to position [100, 0]
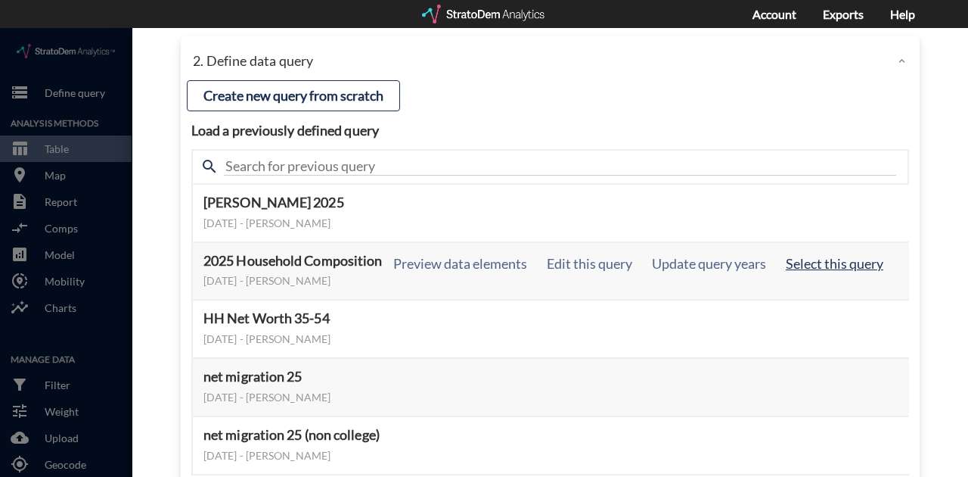
click button "Select this query"
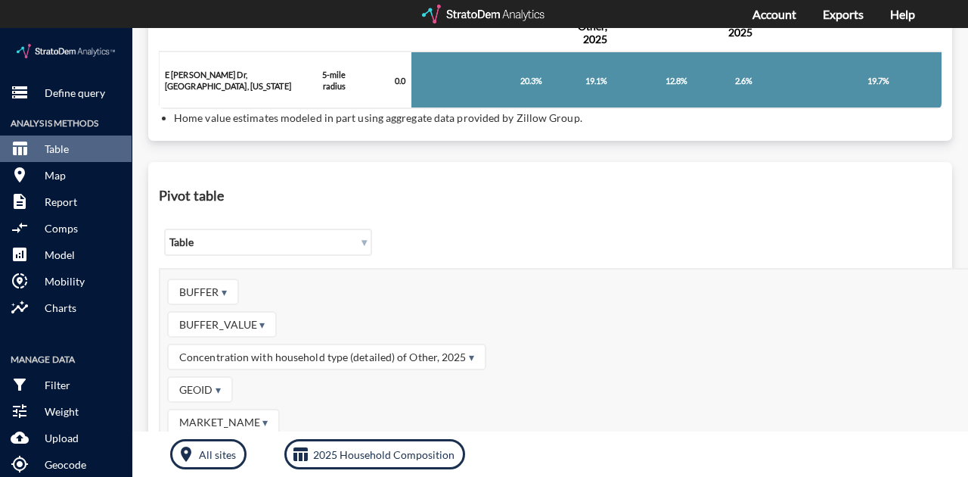
scroll to position [513, 0]
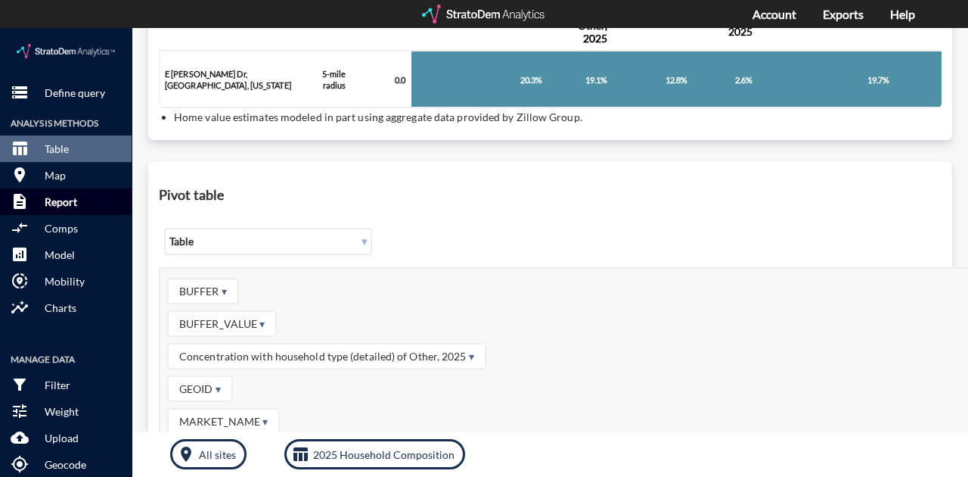
click p "Report"
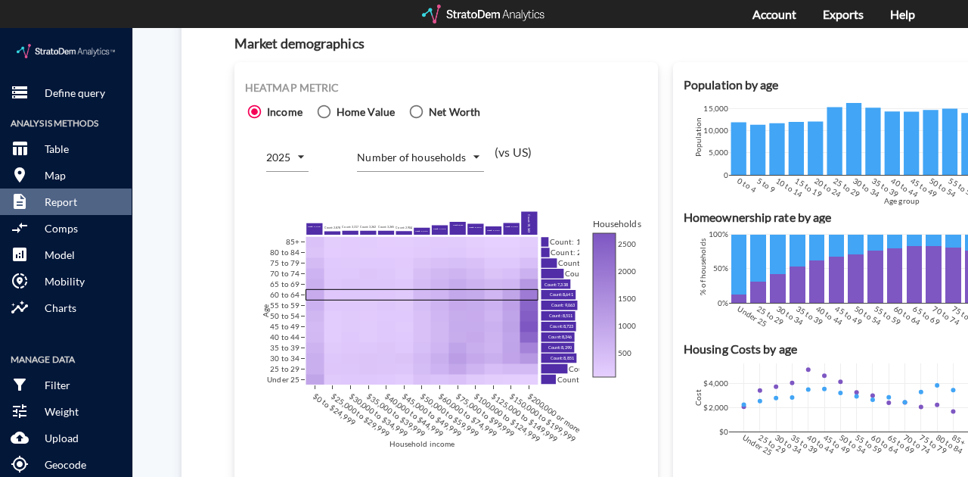
click div "Heatmap metric Income Home Value Net Worth 2025 2025 Number of households COUNT…"
click p "Define query"
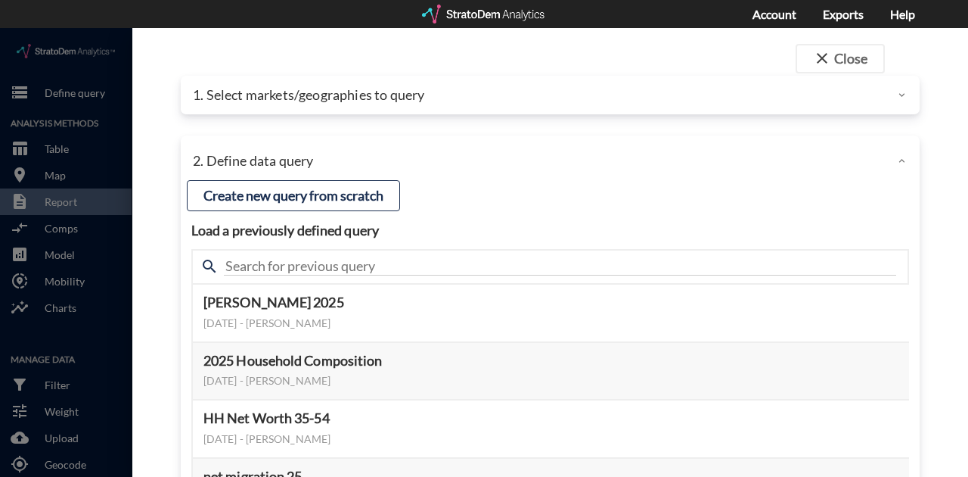
click p "1. Select markets/geographies to query"
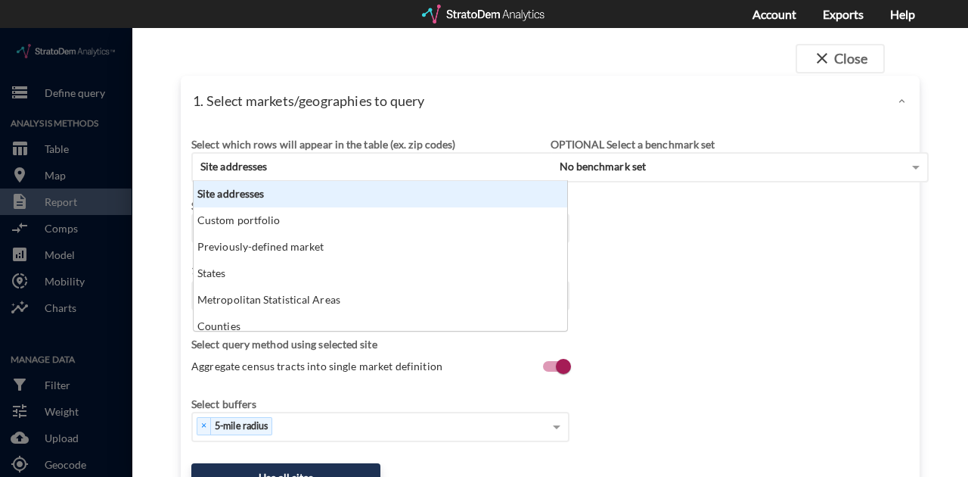
click div "Site addresses"
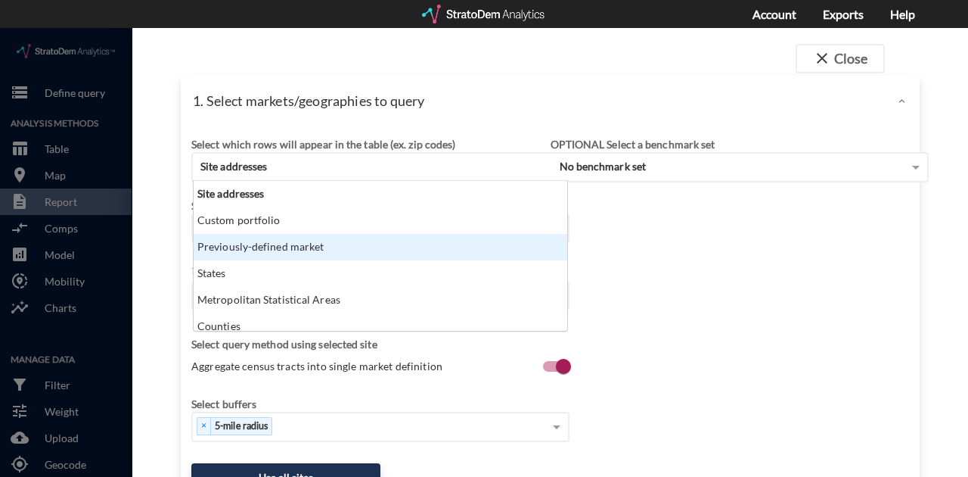
click div "Previously-defined market"
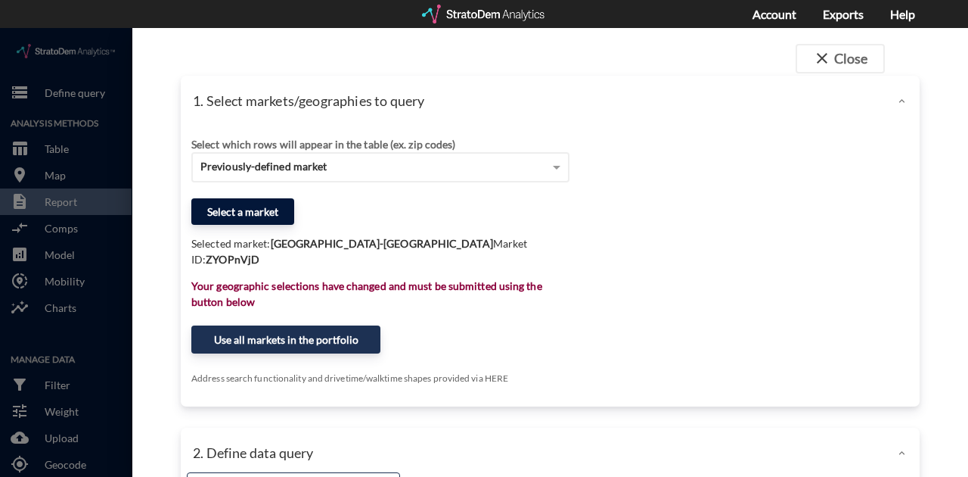
click button "Select a market"
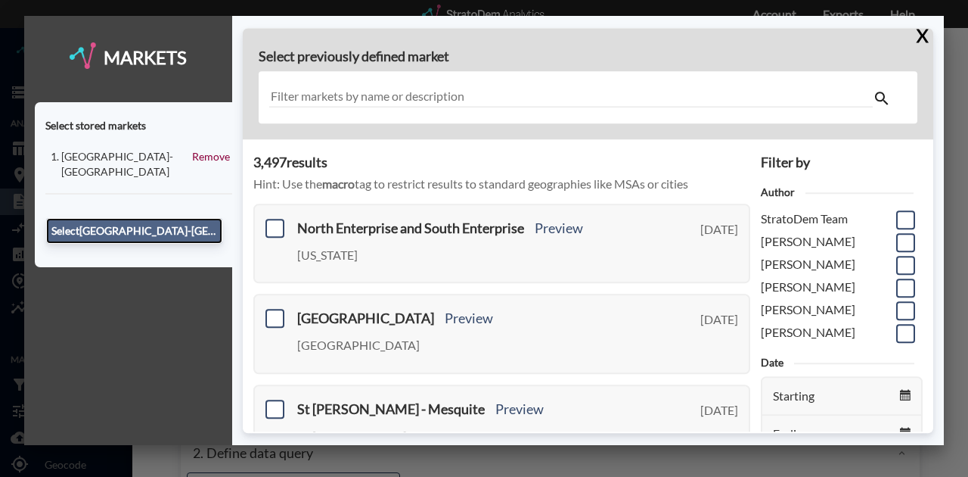
click at [156, 235] on button "Select [GEOGRAPHIC_DATA]-[GEOGRAPHIC_DATA]" at bounding box center [134, 231] width 176 height 26
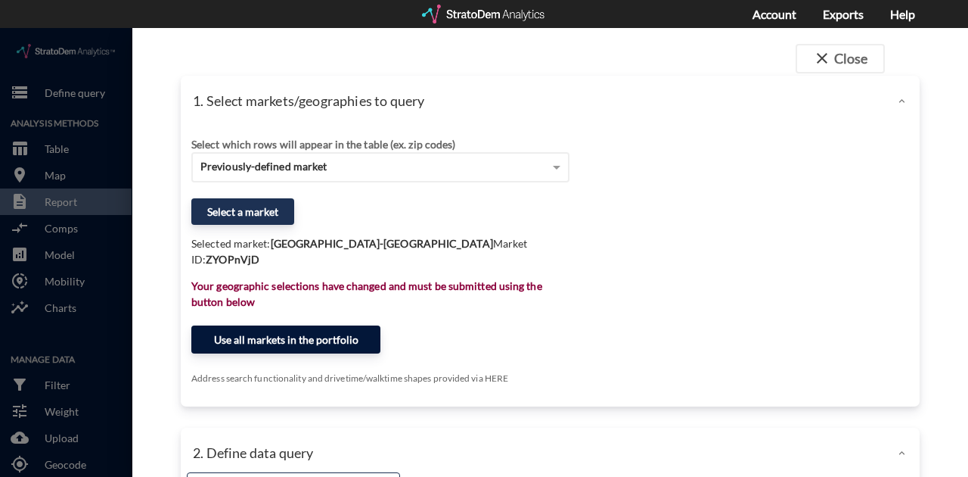
click button "Use all markets in the portfolio"
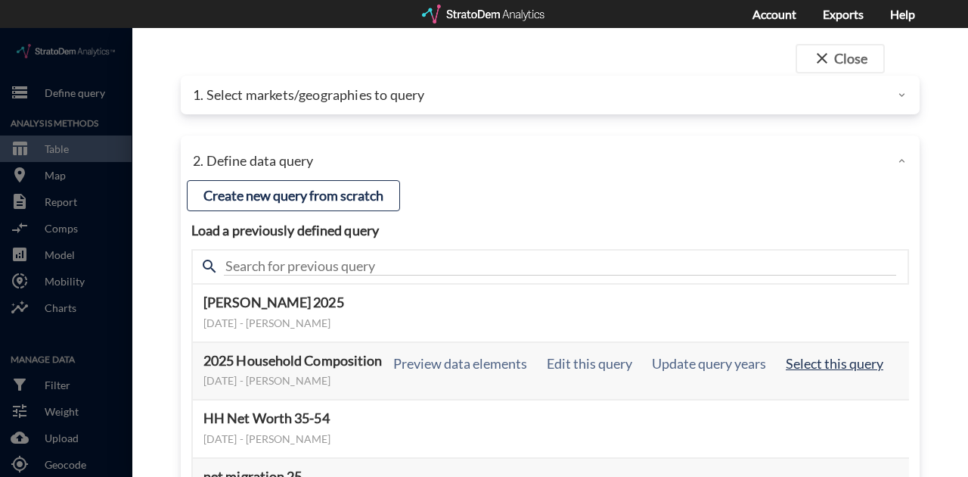
click button "Select this query"
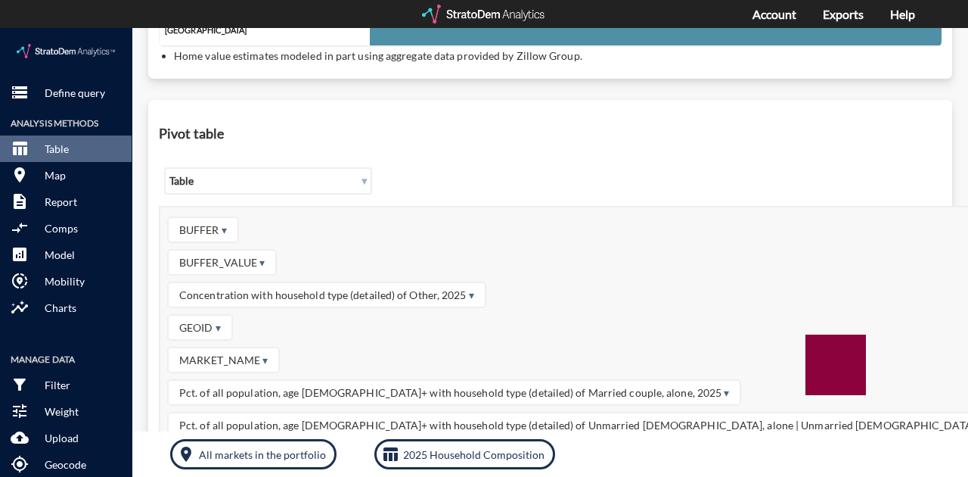
scroll to position [513, 0]
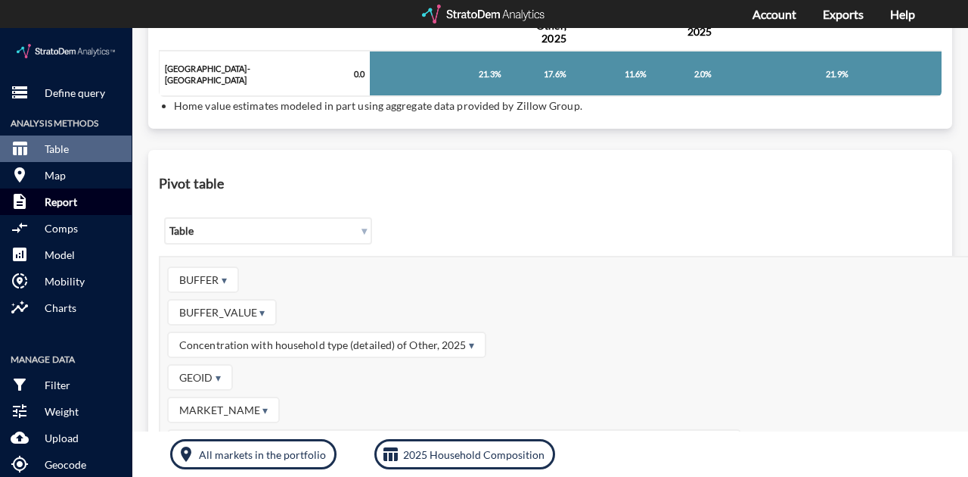
click p "Report"
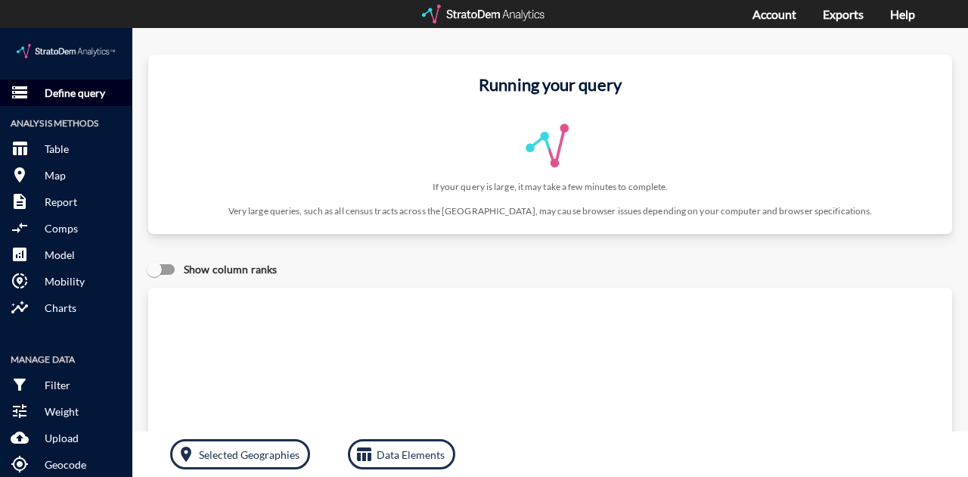
click p "Define query"
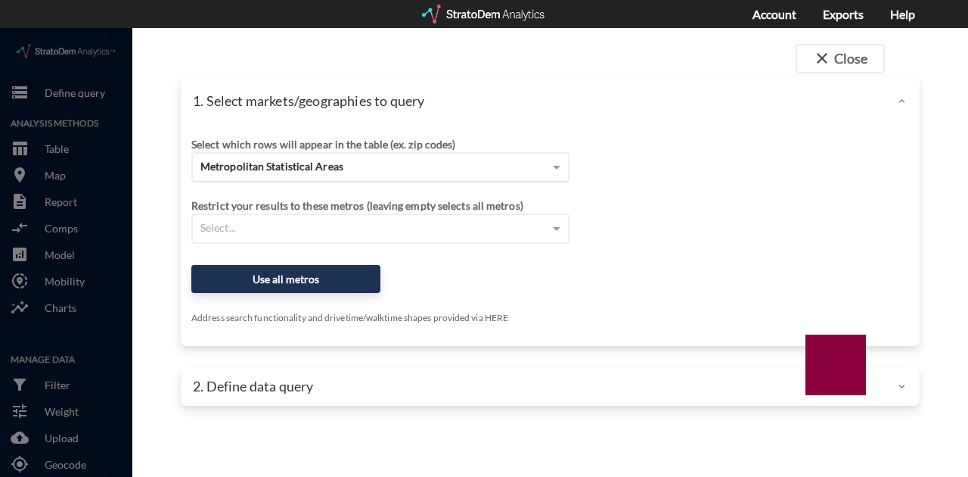
drag, startPoint x: 297, startPoint y: 144, endPoint x: 291, endPoint y: 135, distance: 10.3
click span "Metropolitan Statistical Areas"
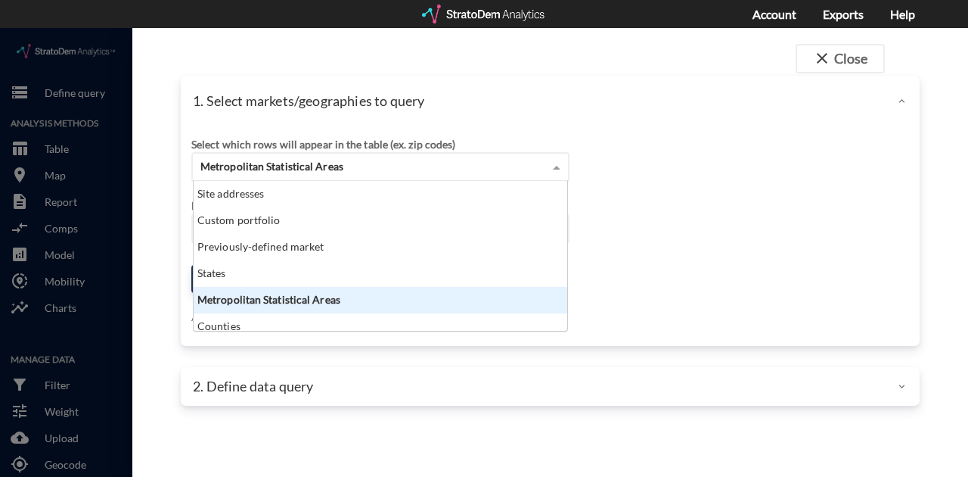
scroll to position [142, 365]
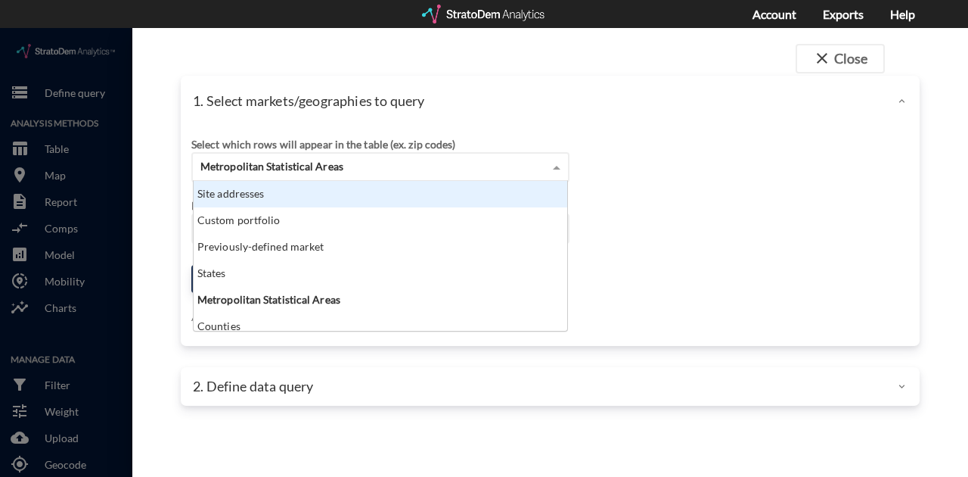
click div "Site addresses"
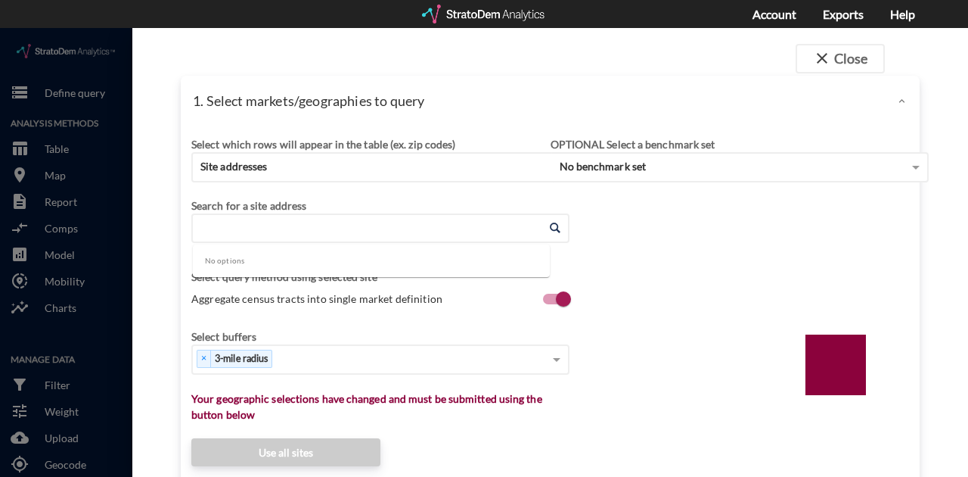
click input "Enter an address"
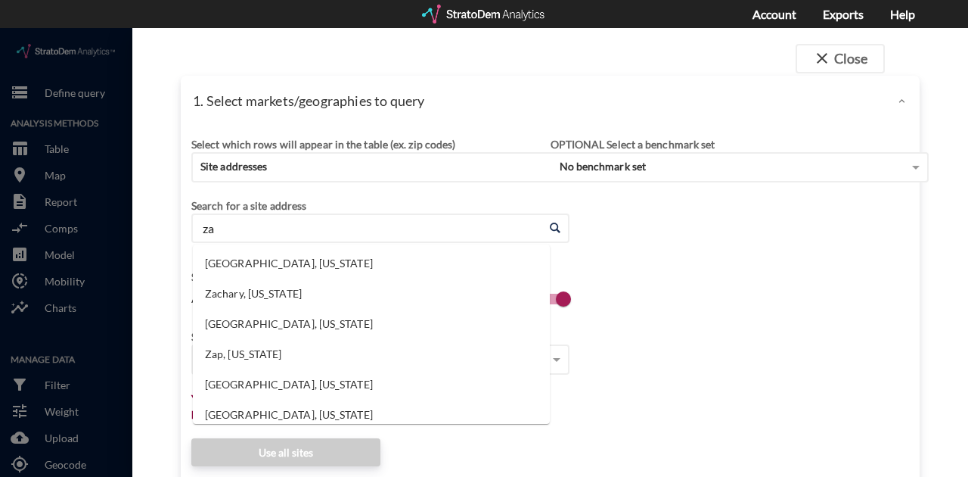
type input "z"
click input "Enter an address"
paste input "37310 N 104th Pl, Scottsdale, AZ 85262"
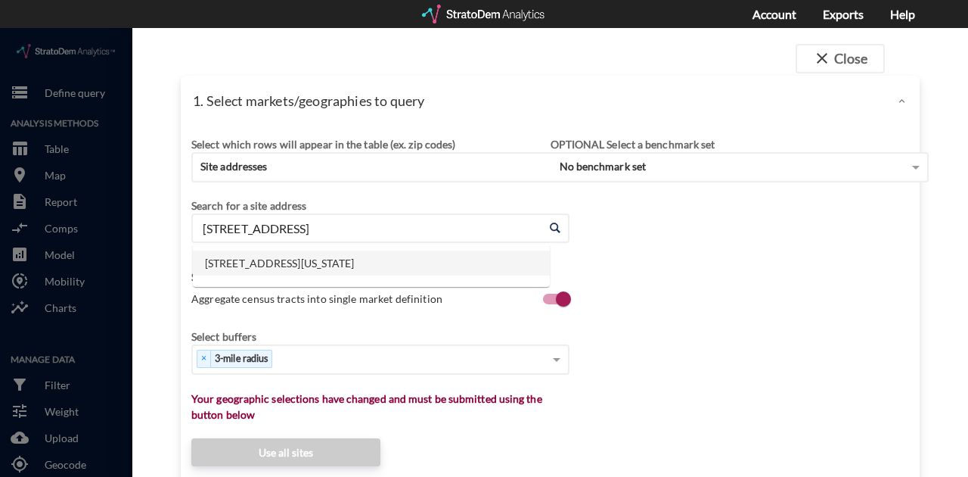
click li "37310 N 104th Pl, Scottsdale, Arizona"
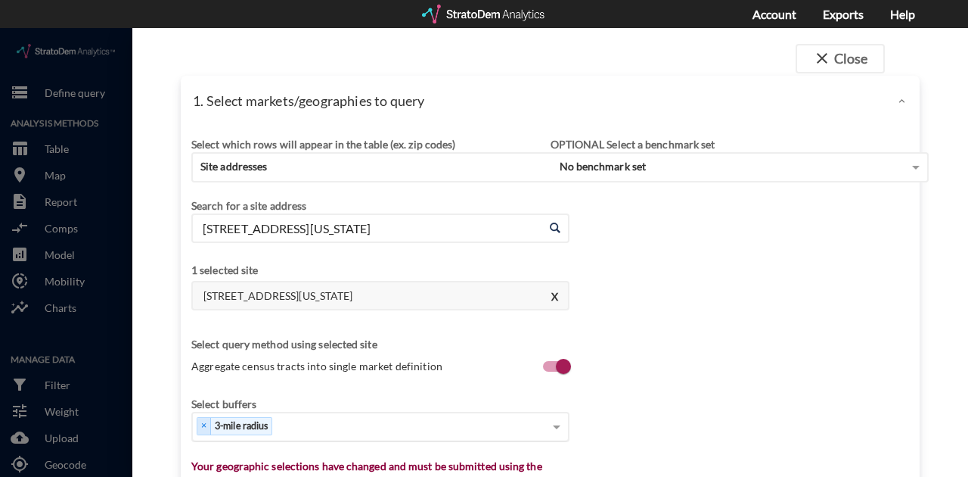
type input "37310 N 104th Pl, Scottsdale, Arizona"
click div "Select..."
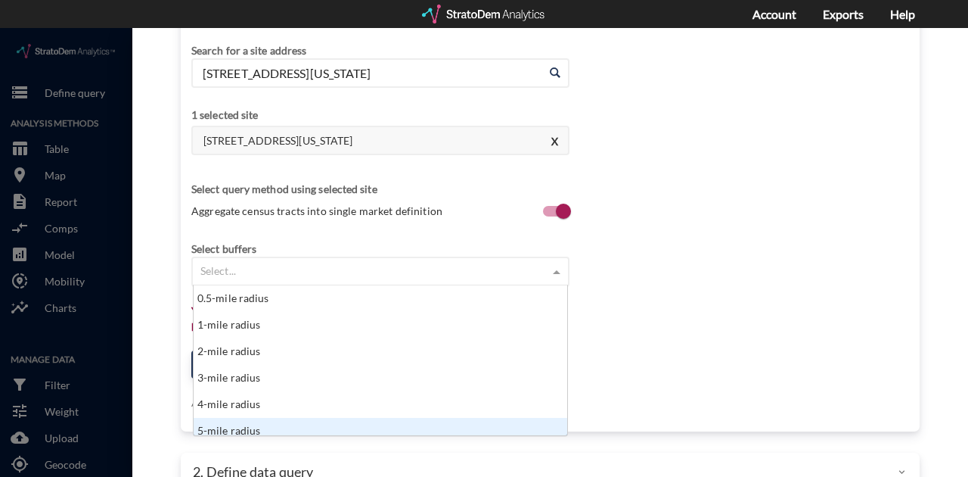
scroll to position [8, 0]
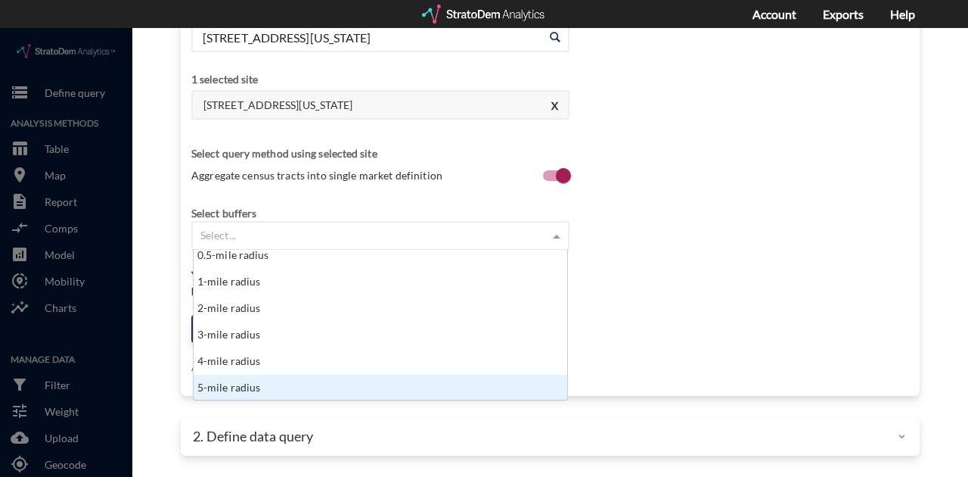
click div "5-mile radius"
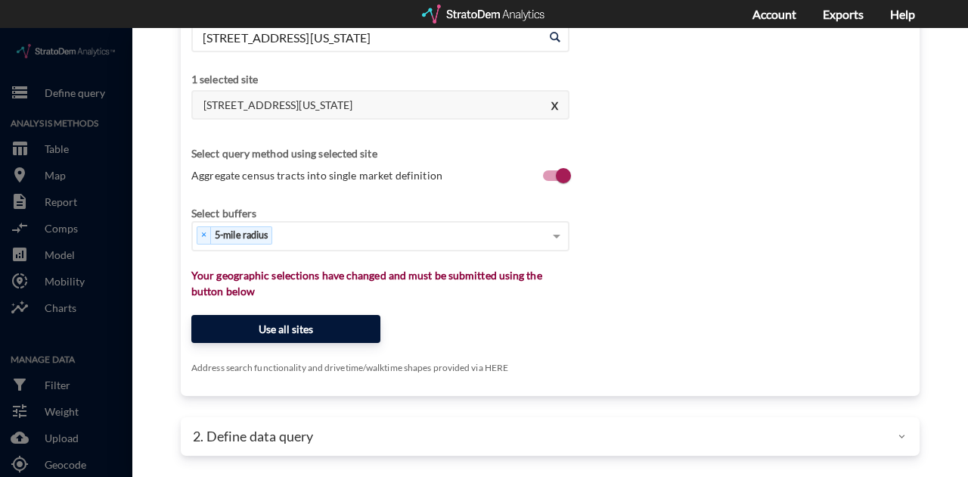
click button "Use all sites"
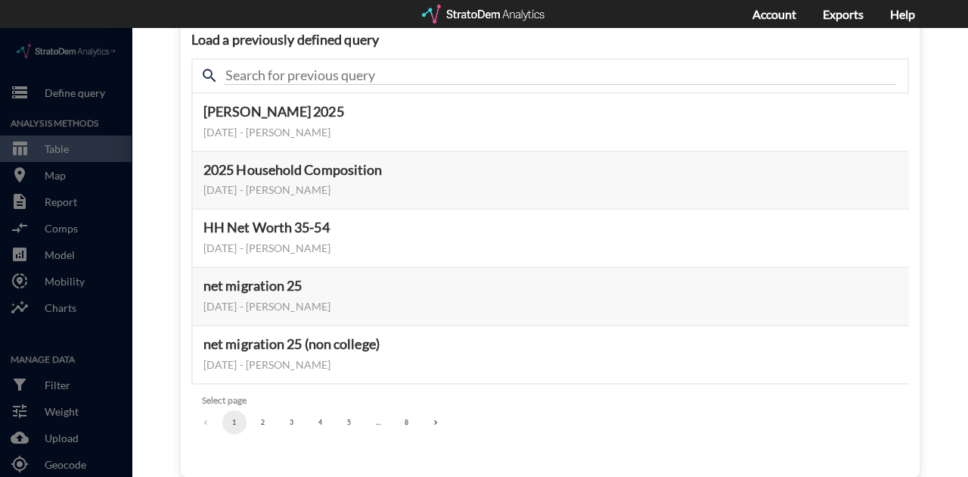
scroll to position [190, 0]
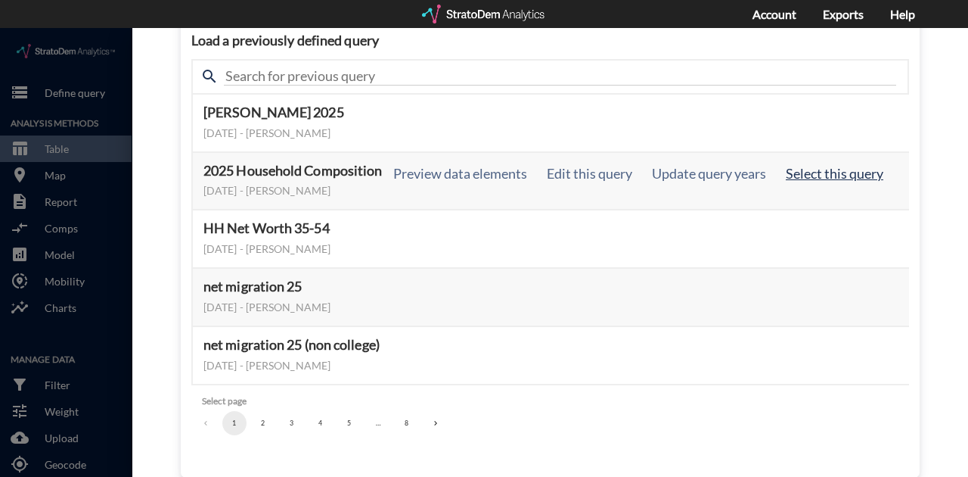
click button "Select this query"
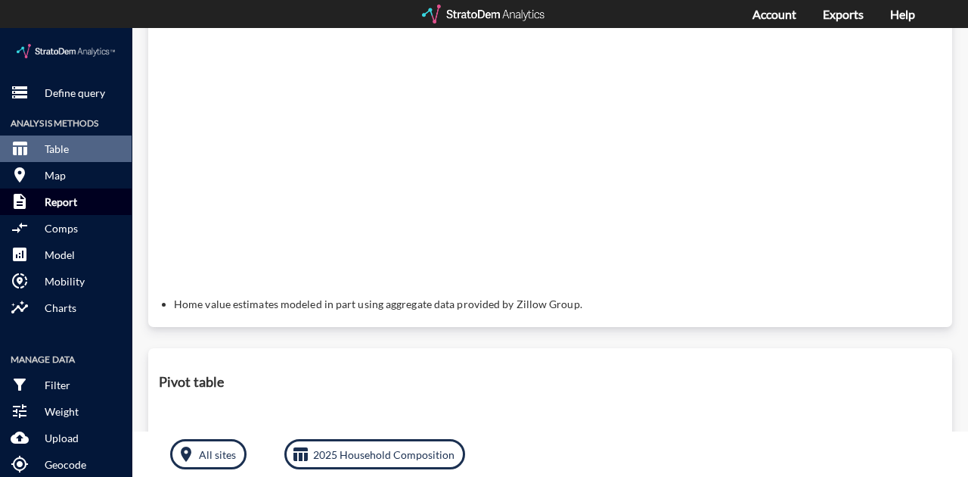
scroll to position [378, 0]
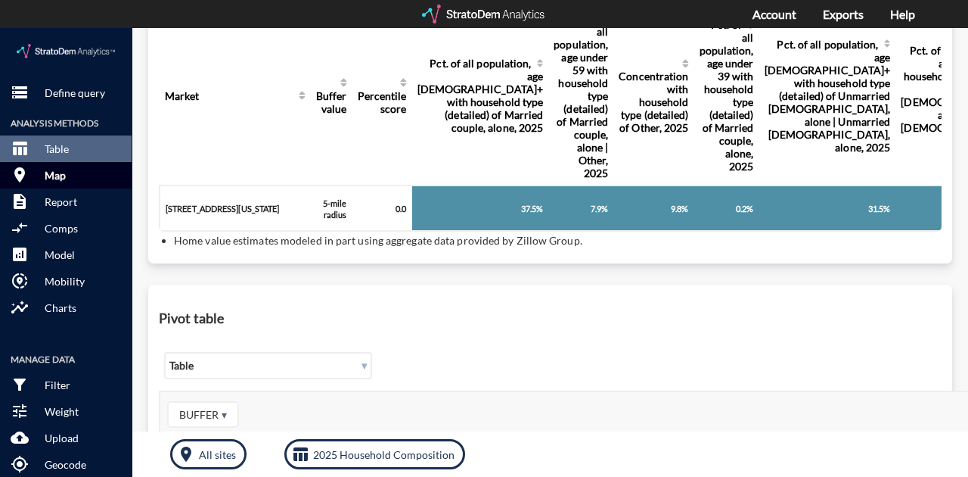
click p "Map"
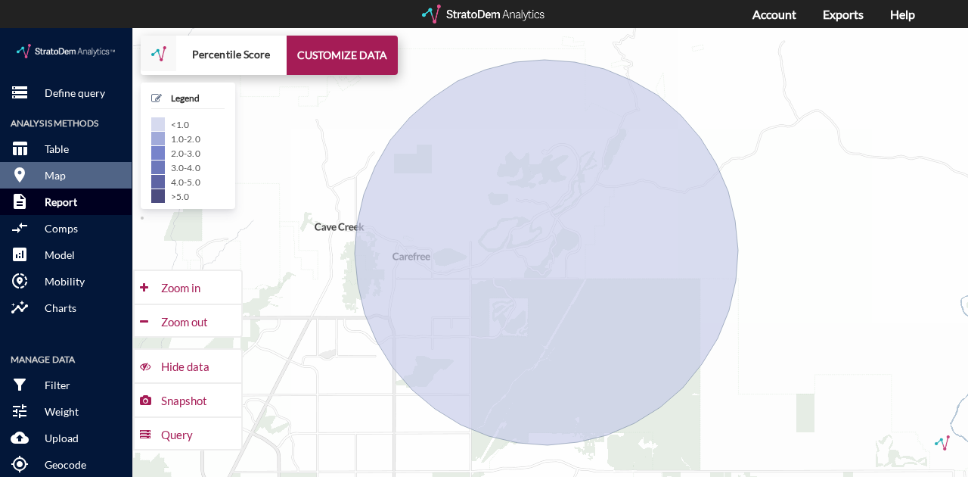
click p "Report"
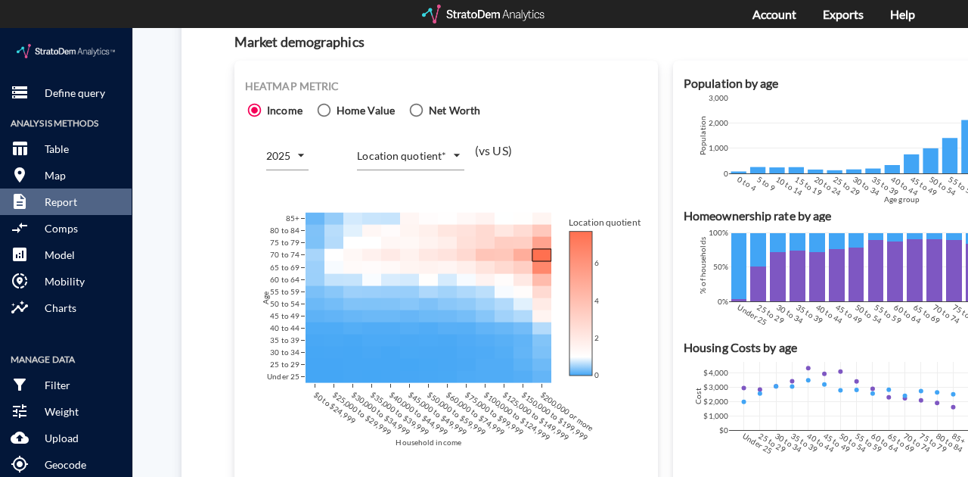
scroll to position [958, 0]
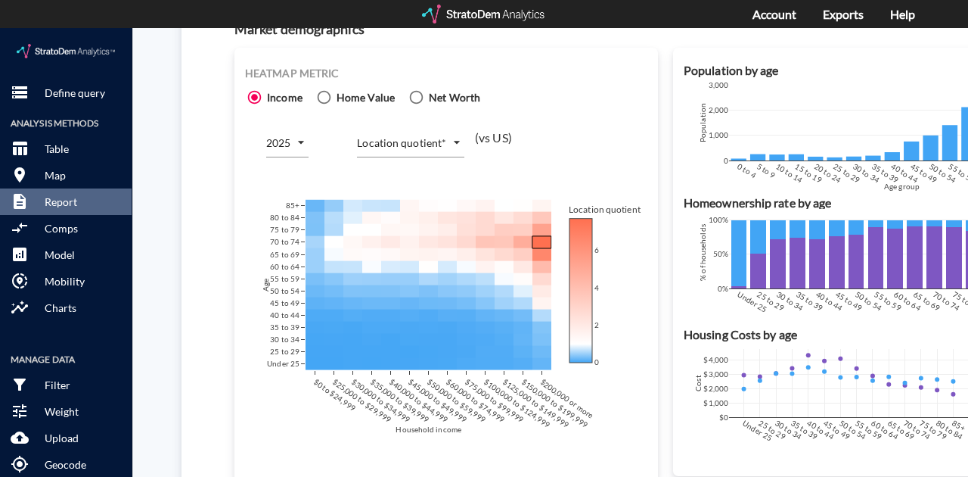
click body "/vantagepoint/us/-1 storage Define query Analysis Methods table_chart Table roo…"
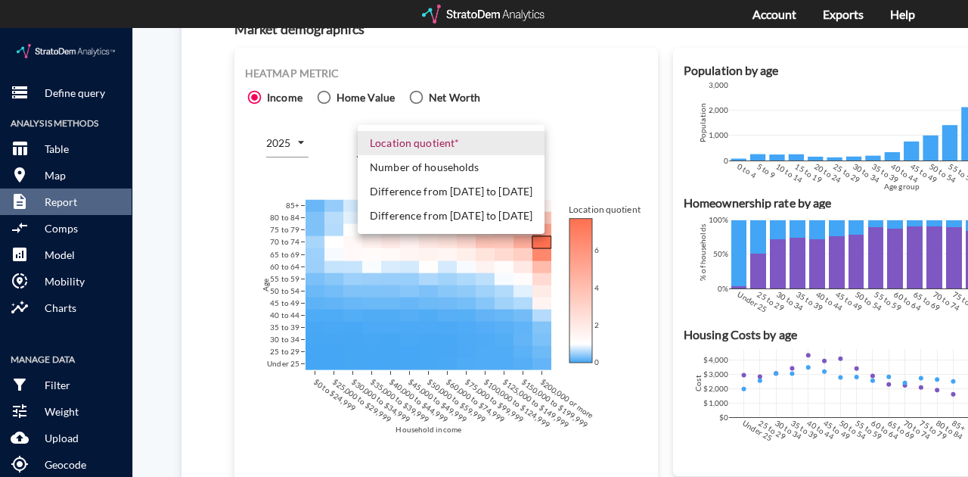
click li "Number of households"
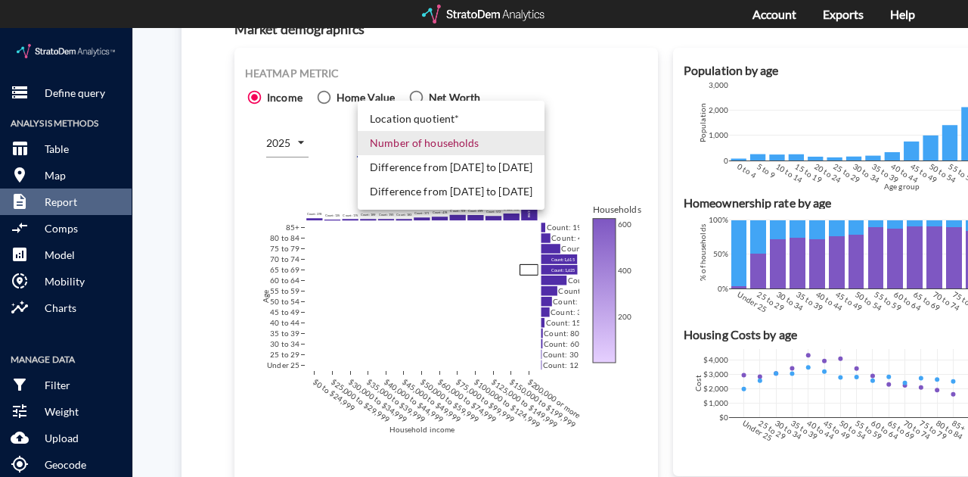
click body "/vantagepoint/us/-1 storage Define query Analysis Methods table_chart Table roo…"
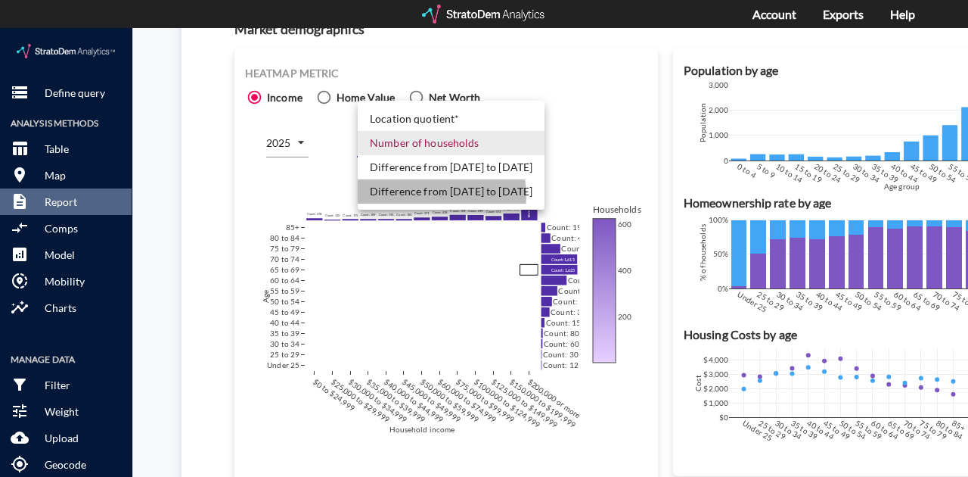
click li "Difference from [DATE] to [DATE]"
type input "COUNT_DIFF_FUTURE"
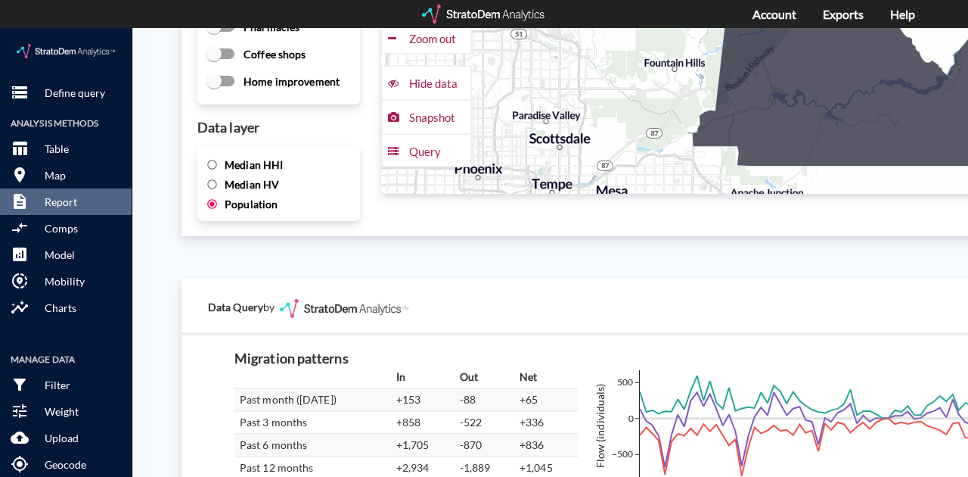
scroll to position [2370, 0]
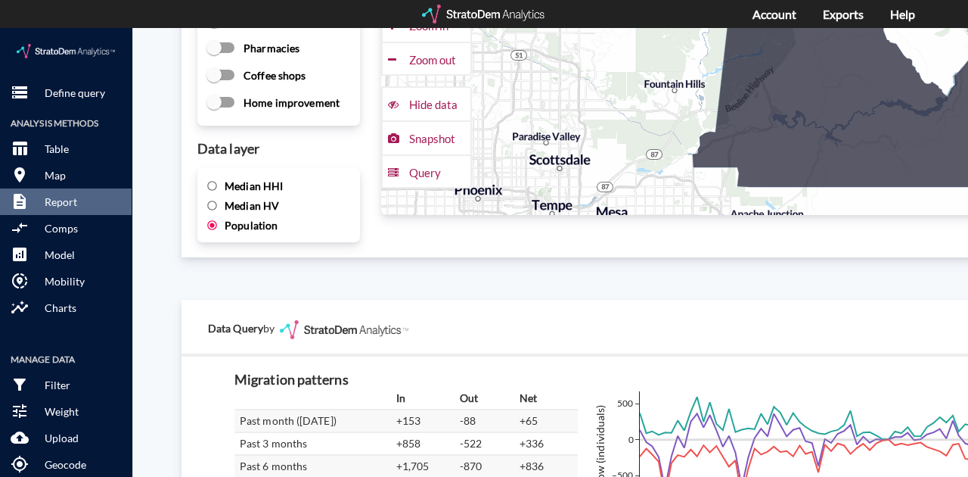
click span "Median HV"
click input "Median HV"
radio input "true"
radio input "false"
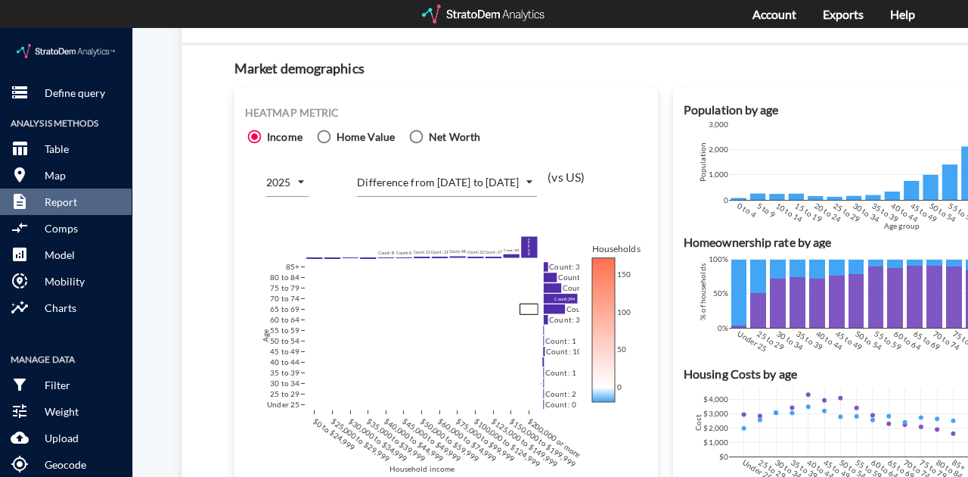
scroll to position [908, 0]
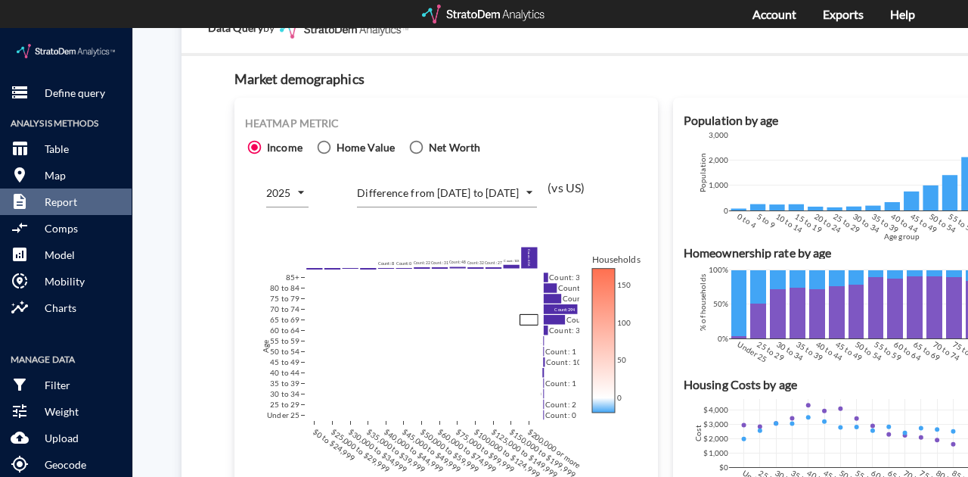
click span "Net Worth"
click input "Net Worth"
radio input "true"
radio input "false"
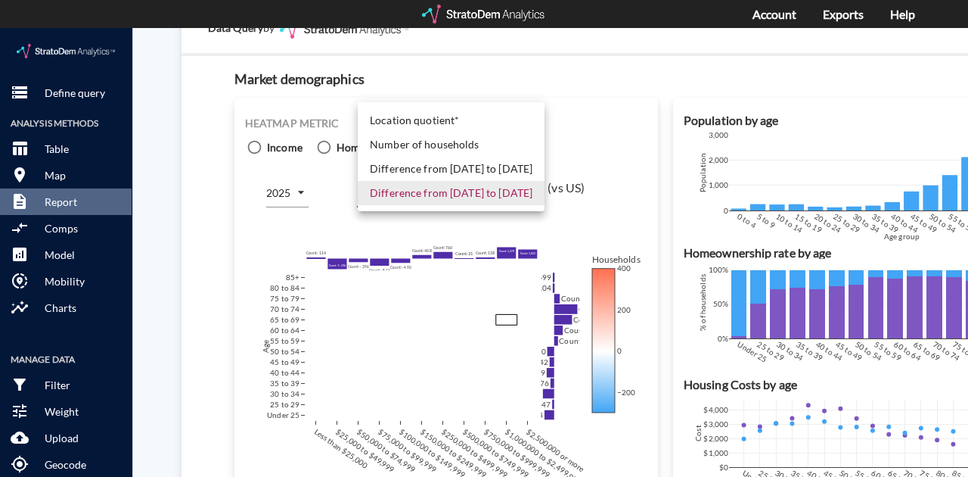
click body "/vantagepoint/us/-1 storage Define query Analysis Methods table_chart Table roo…"
click li "Number of households"
type input "COUNT"
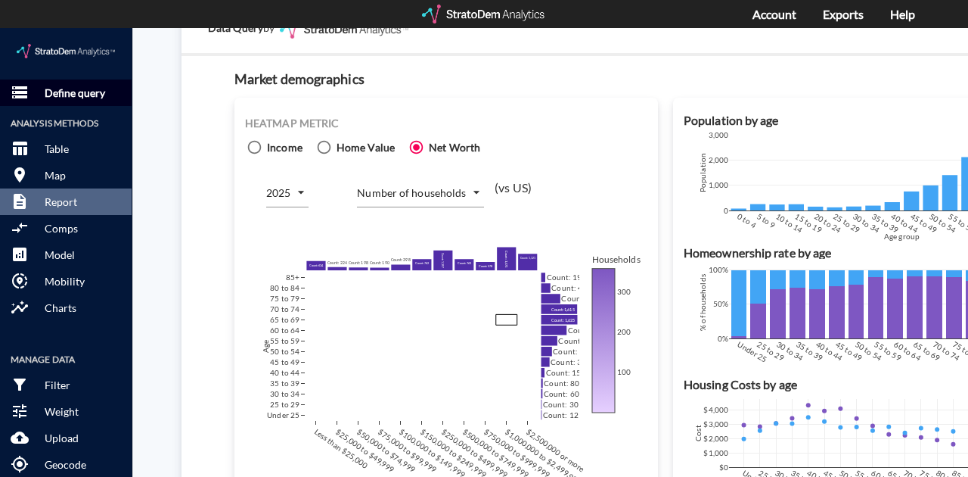
click p "Define query"
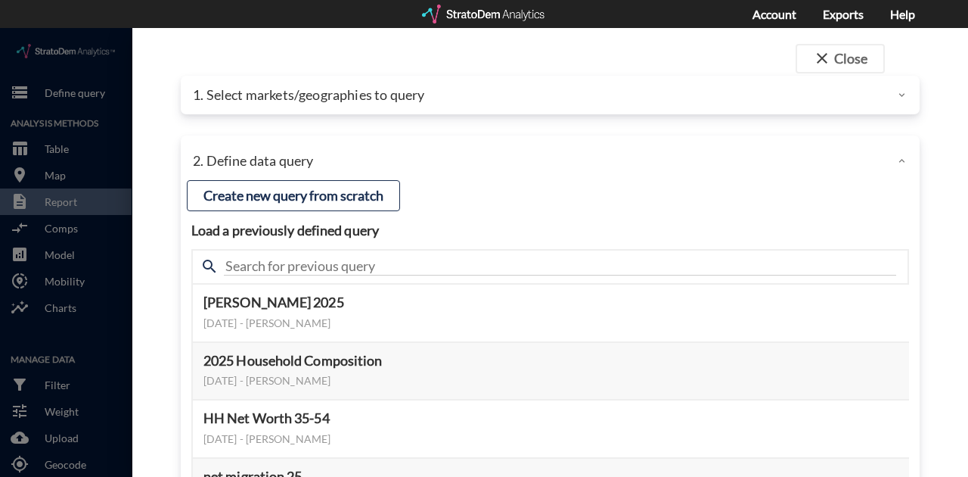
click div "1. Select markets/geographies to query"
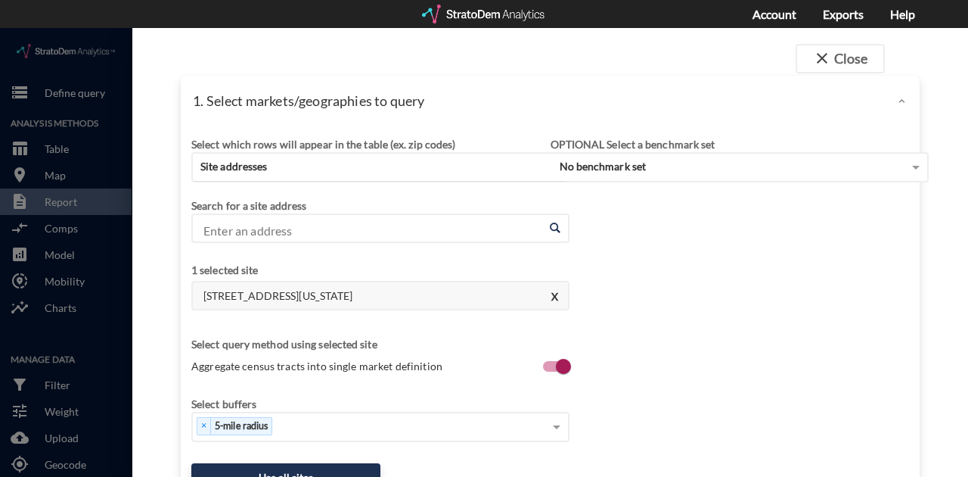
click div "Site addresses"
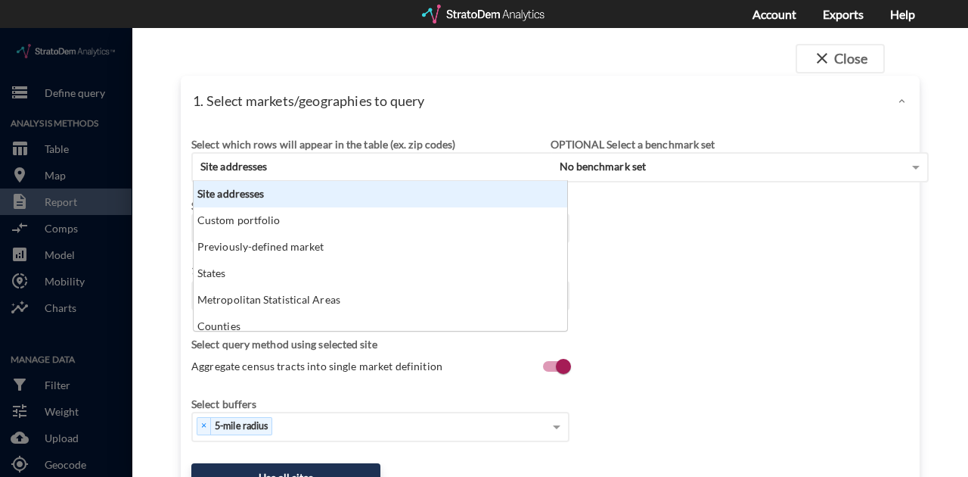
scroll to position [142, 365]
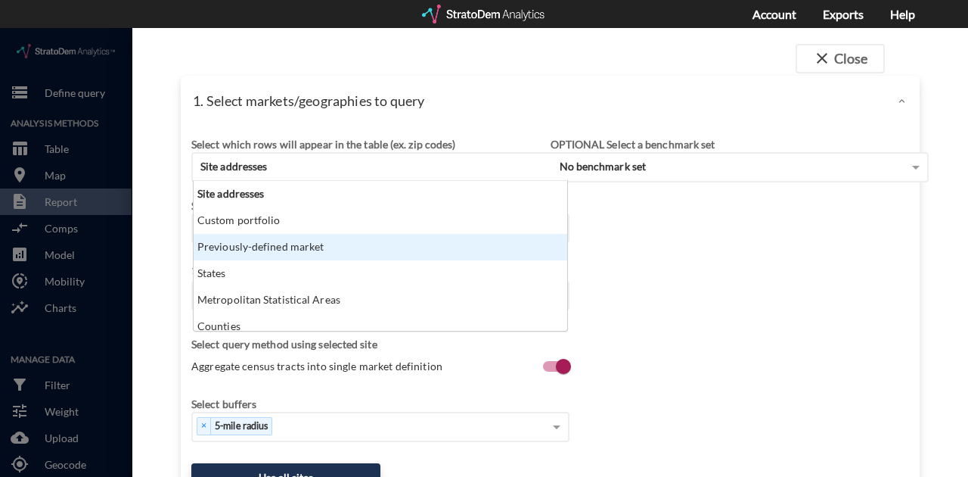
click div "Previously-defined market"
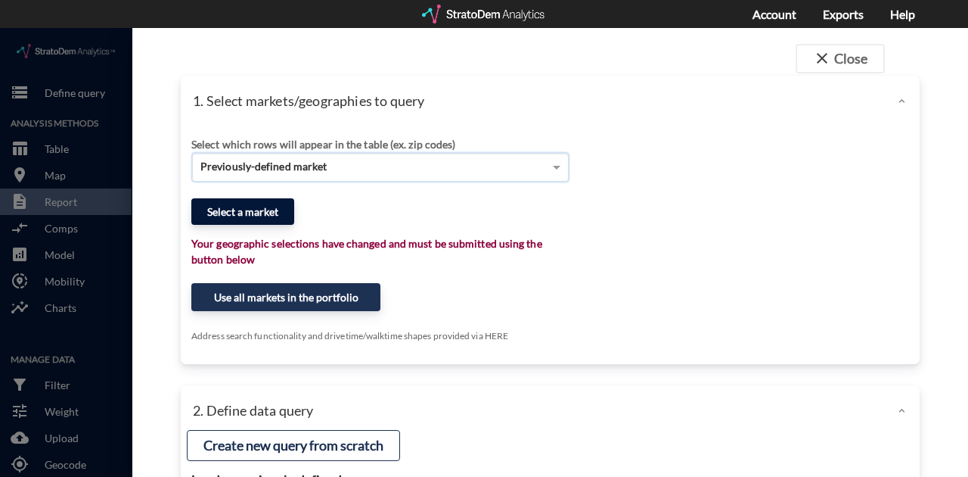
click button "Select a market"
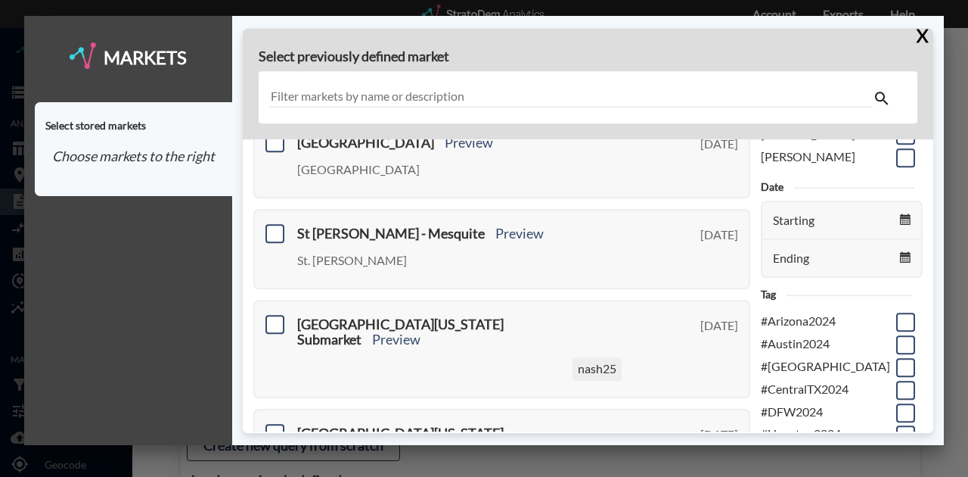
scroll to position [201, 0]
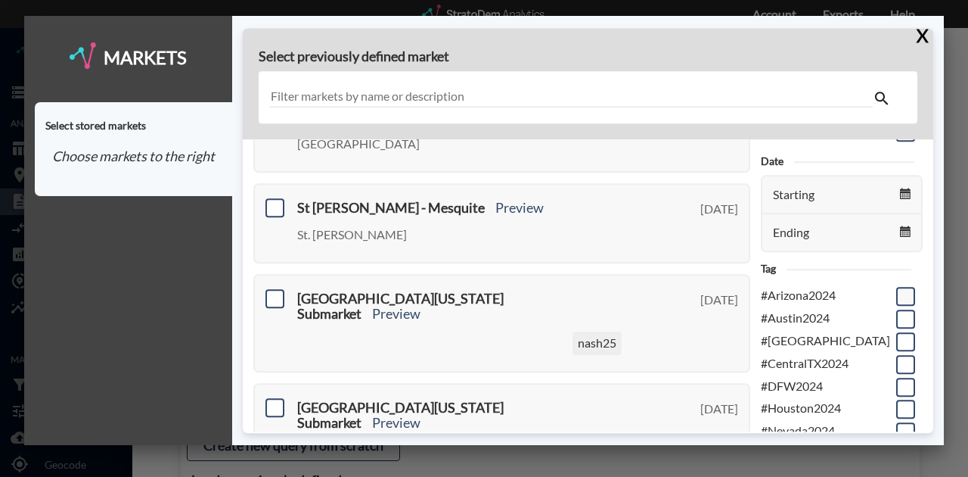
click at [896, 297] on span at bounding box center [905, 296] width 19 height 19
click at [904, 290] on input "checkbox" at bounding box center [904, 290] width 0 height 0
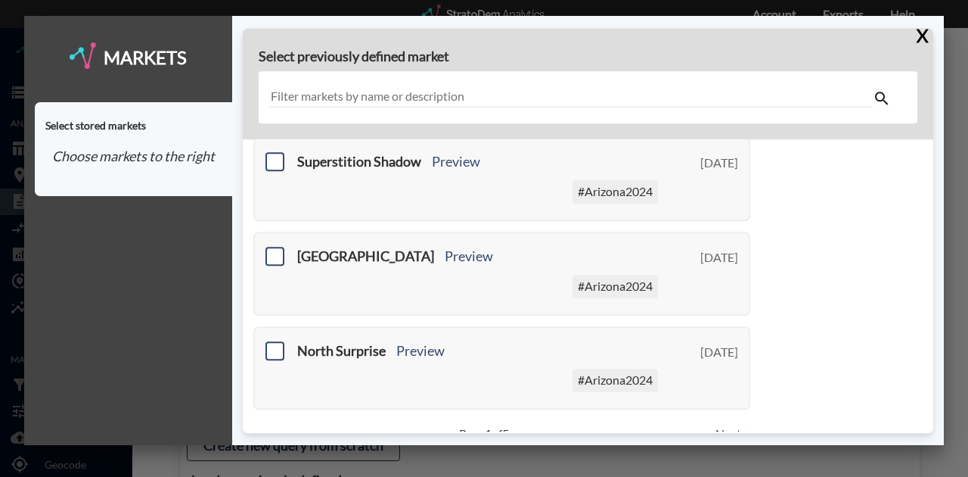
scroll to position [754, 0]
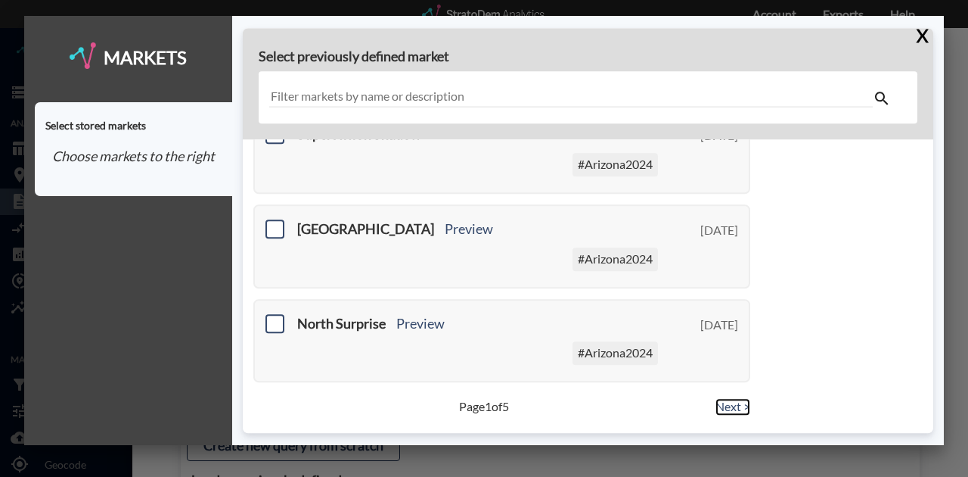
click at [728, 408] on link "Next >" at bounding box center [733, 406] width 35 height 17
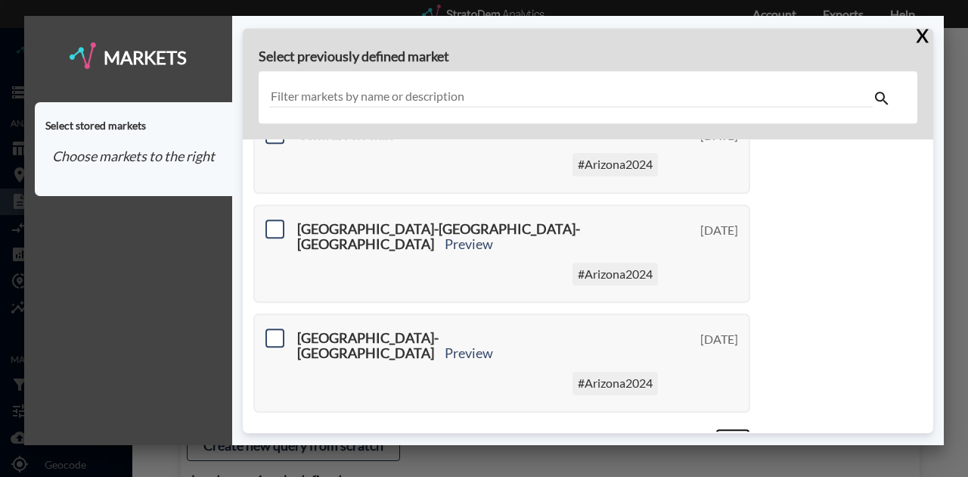
click at [729, 428] on link "Next >" at bounding box center [733, 436] width 35 height 17
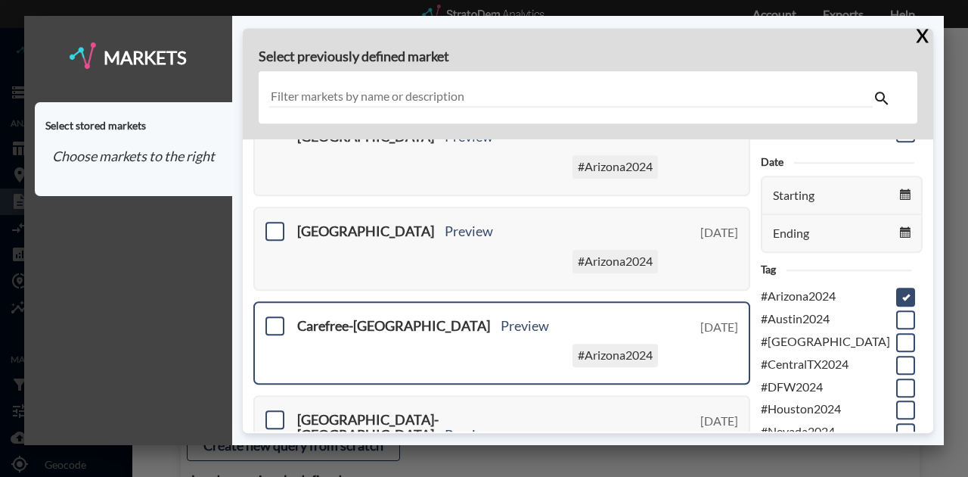
scroll to position [201, 0]
click at [273, 315] on span at bounding box center [275, 324] width 19 height 19
click at [273, 319] on input "checkbox" at bounding box center [273, 319] width 0 height 0
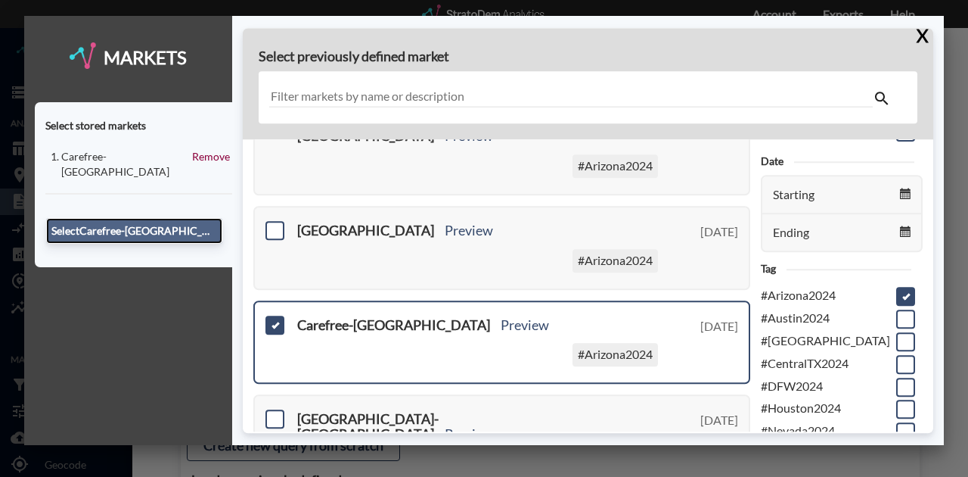
click at [129, 219] on button "Select Carefree-N Scottsdale" at bounding box center [134, 231] width 176 height 26
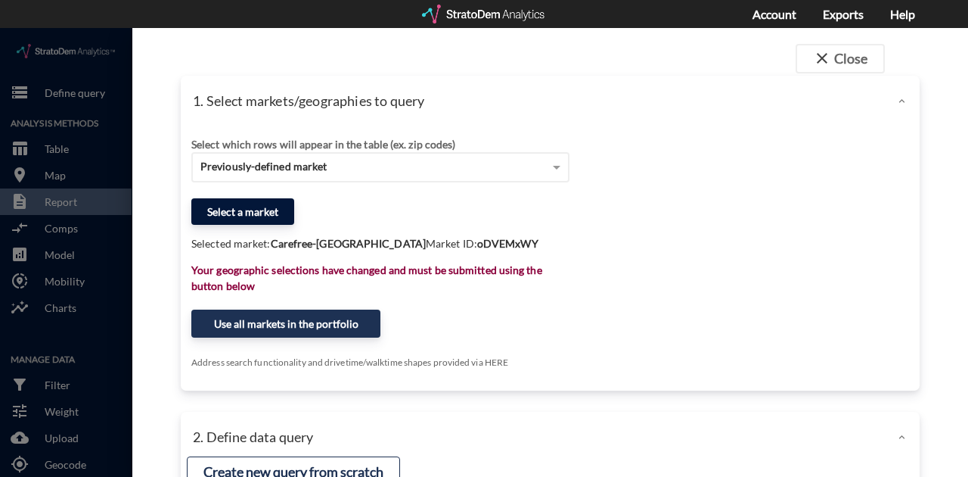
click button "Select a market"
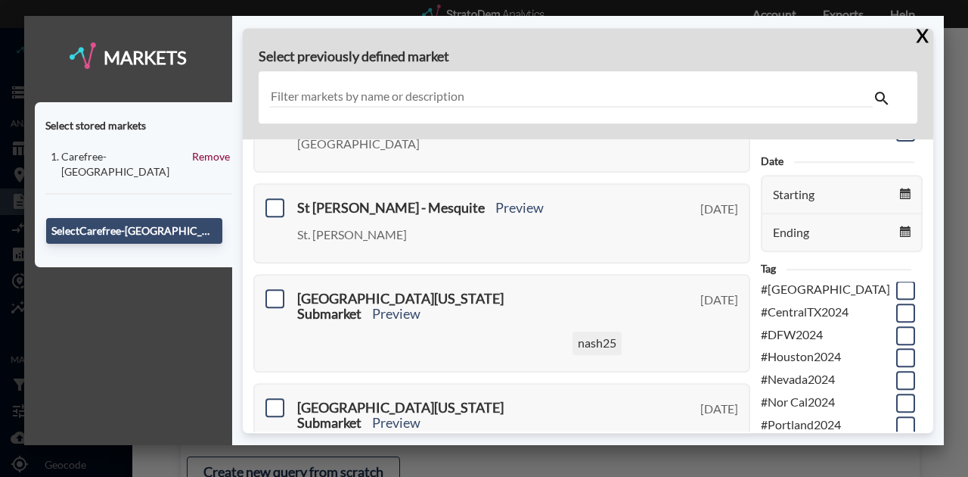
scroll to position [0, 0]
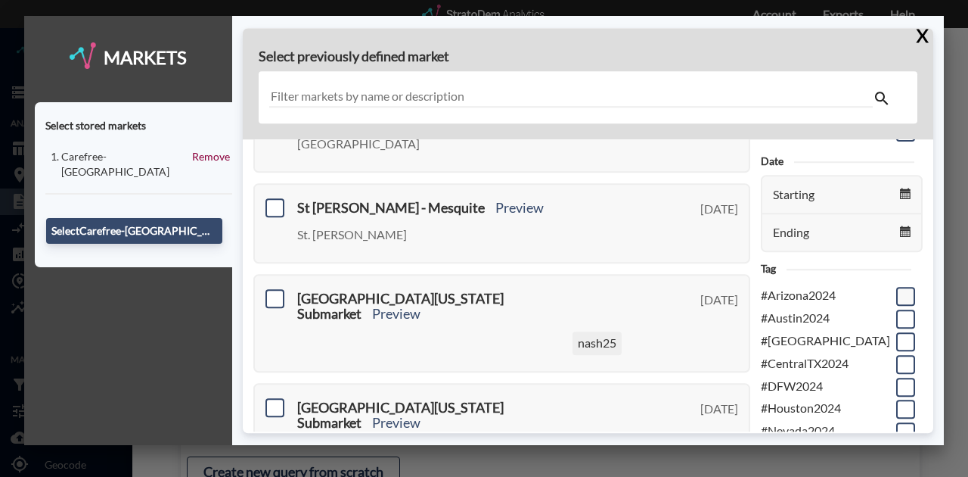
click at [896, 292] on span at bounding box center [905, 296] width 19 height 19
click at [904, 290] on input "checkbox" at bounding box center [904, 290] width 0 height 0
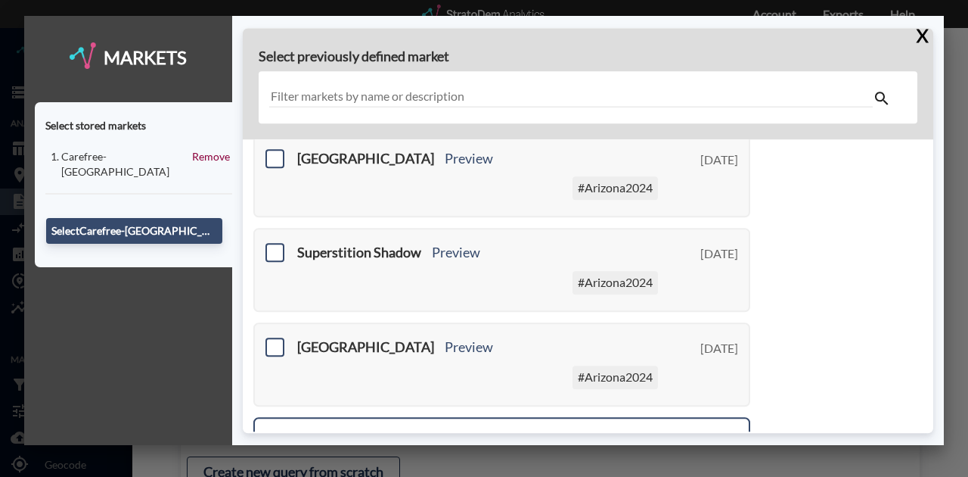
scroll to position [754, 0]
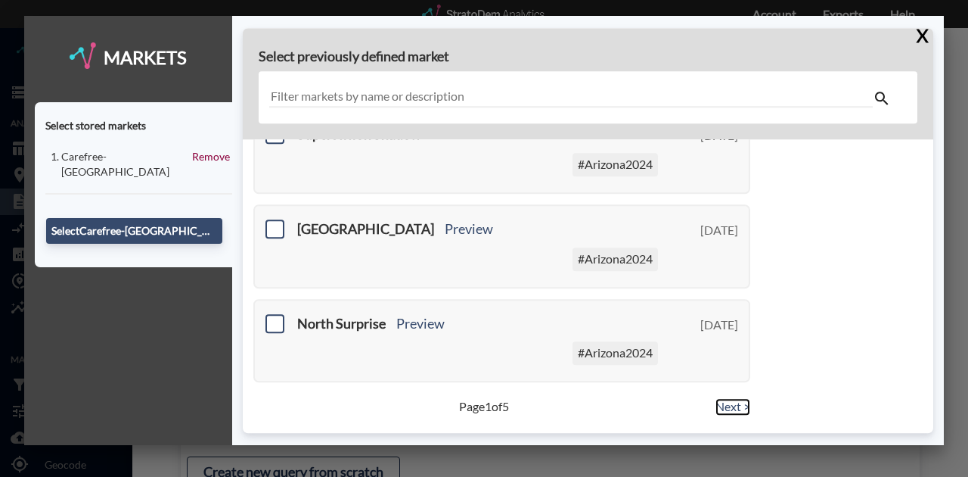
click at [729, 406] on link "Next >" at bounding box center [733, 406] width 35 height 17
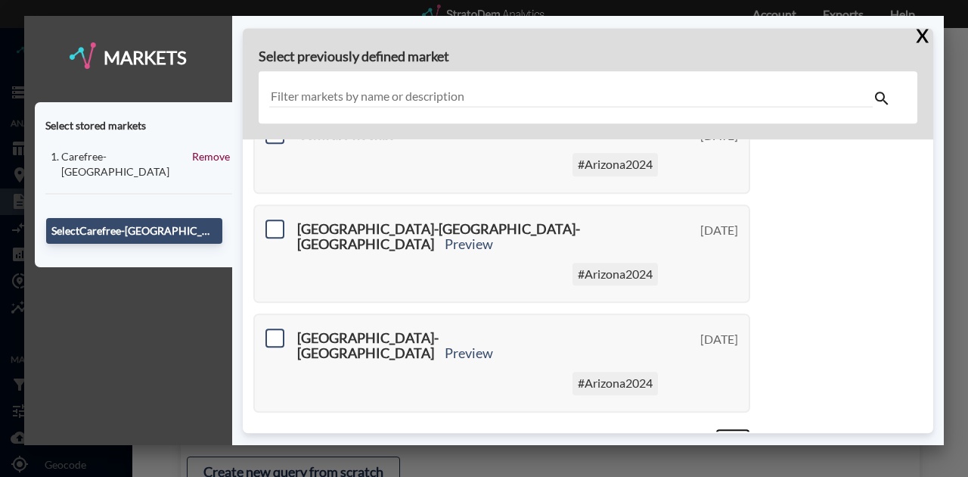
click at [728, 428] on link "Next >" at bounding box center [733, 436] width 35 height 17
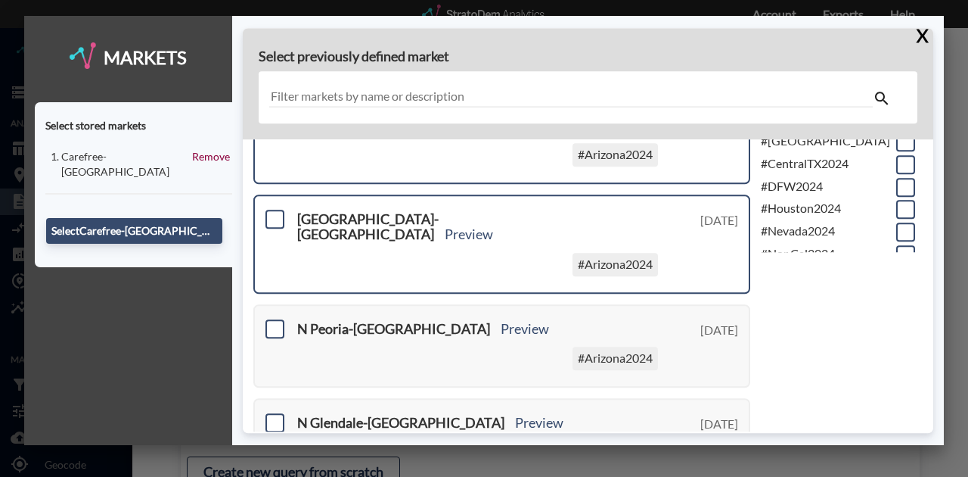
scroll to position [98, 0]
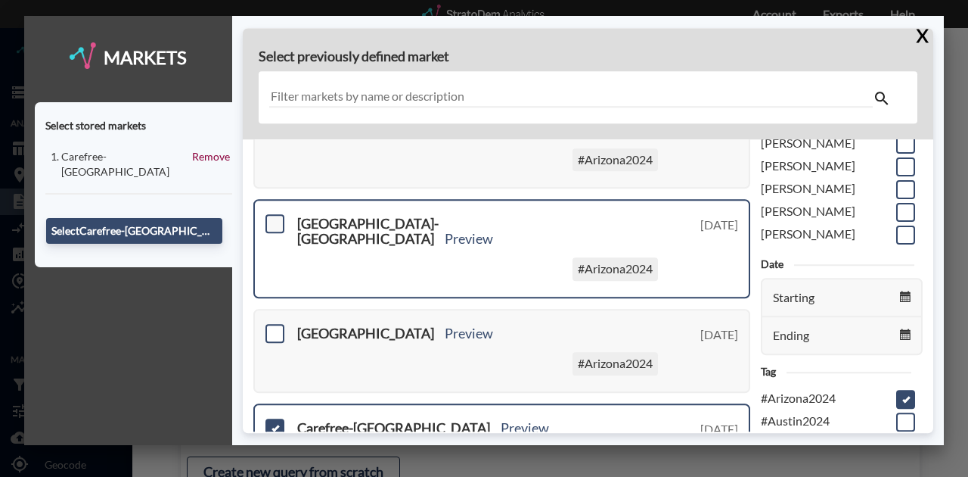
click at [276, 221] on span at bounding box center [275, 224] width 19 height 19
click at [273, 218] on input "checkbox" at bounding box center [273, 218] width 0 height 0
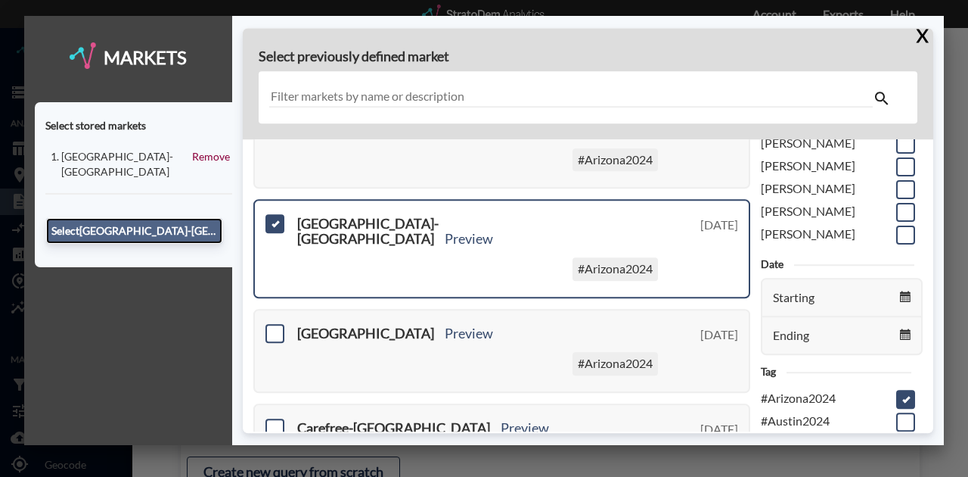
click at [153, 225] on button "Select [GEOGRAPHIC_DATA]-[GEOGRAPHIC_DATA]" at bounding box center [134, 231] width 176 height 26
